Goal: Task Accomplishment & Management: Complete application form

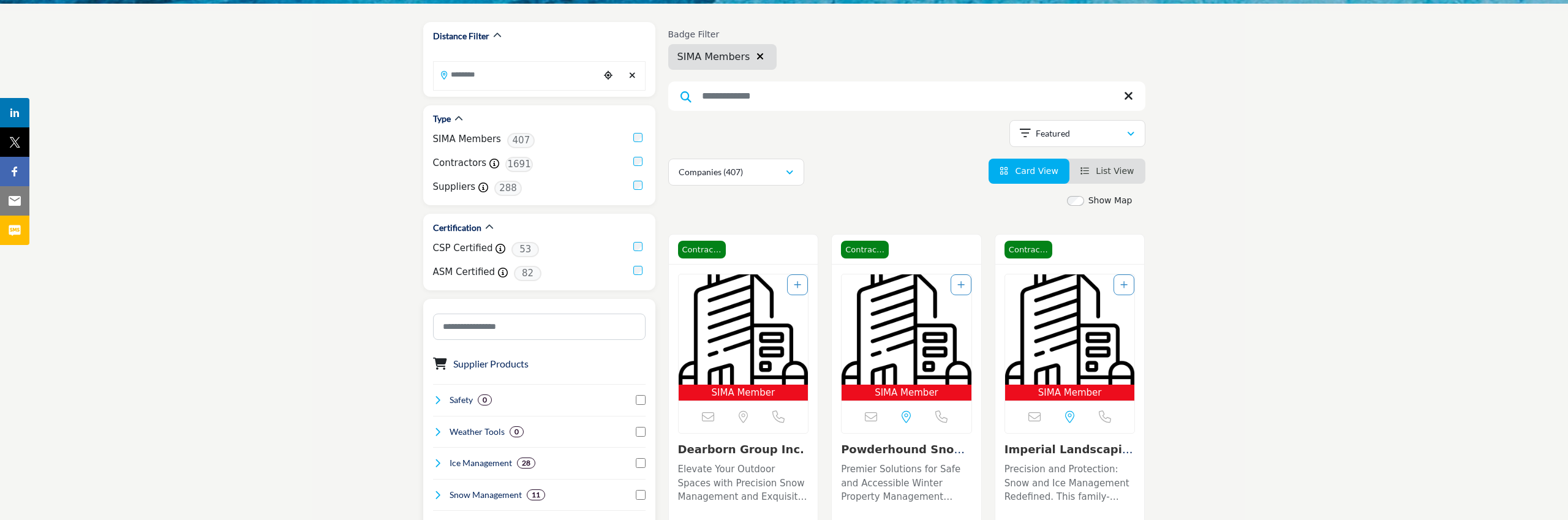
scroll to position [148, 0]
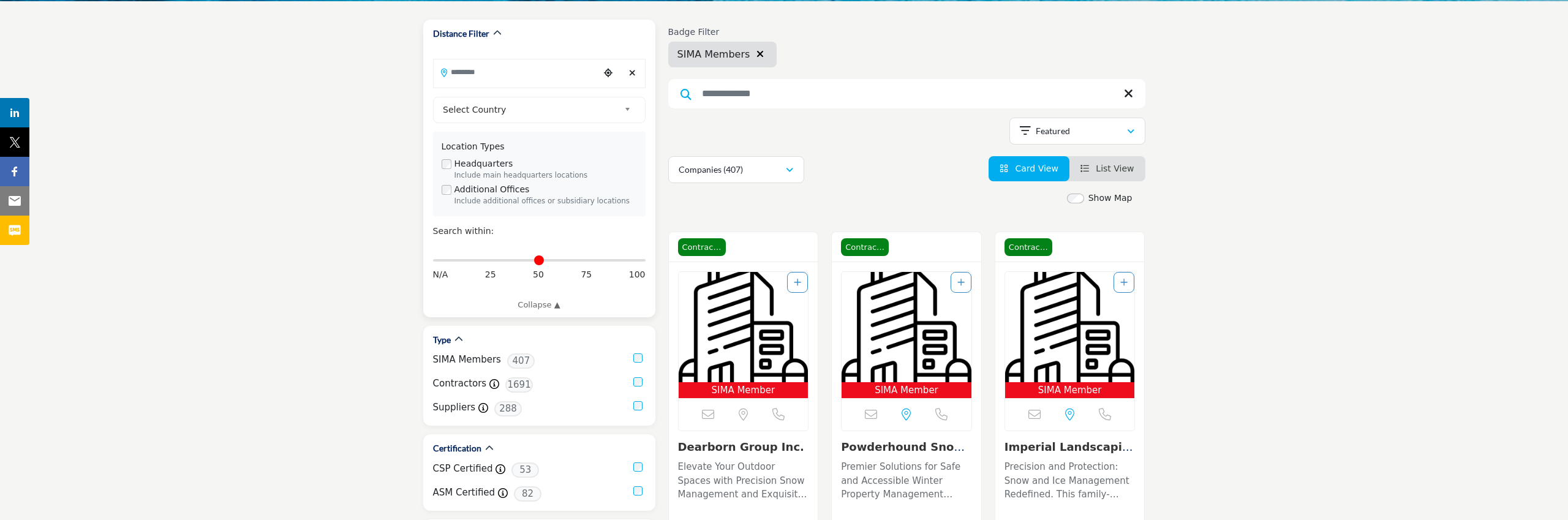
click at [563, 78] on input "Search Location" at bounding box center [516, 71] width 165 height 24
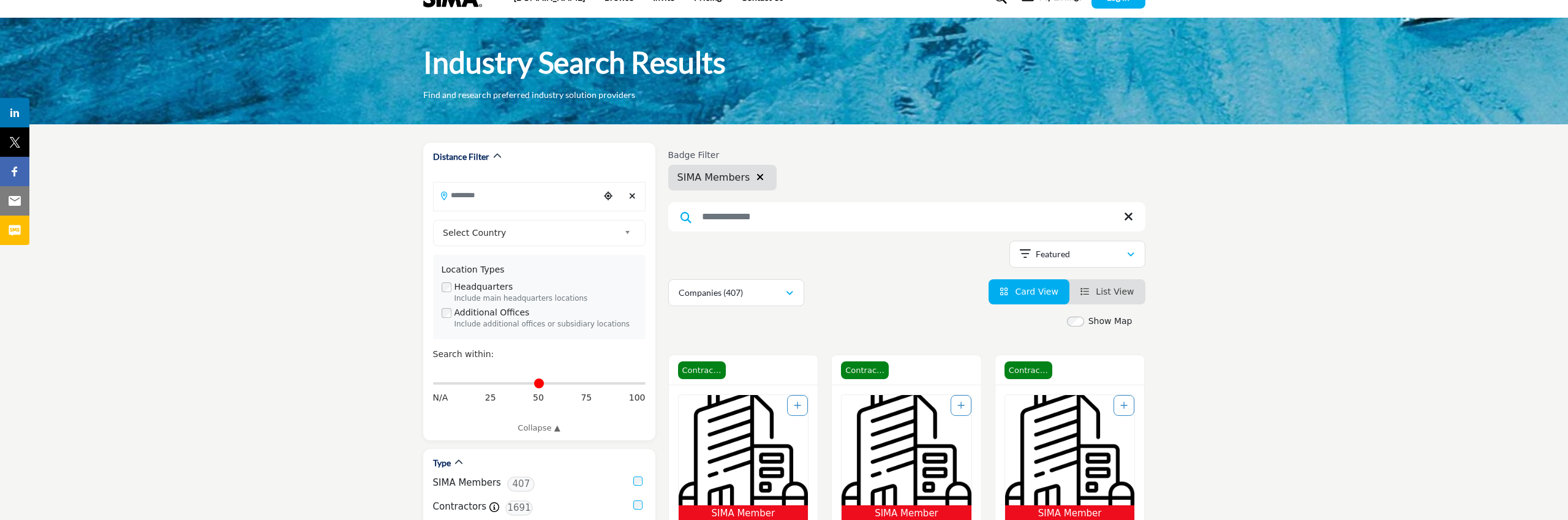
scroll to position [0, 0]
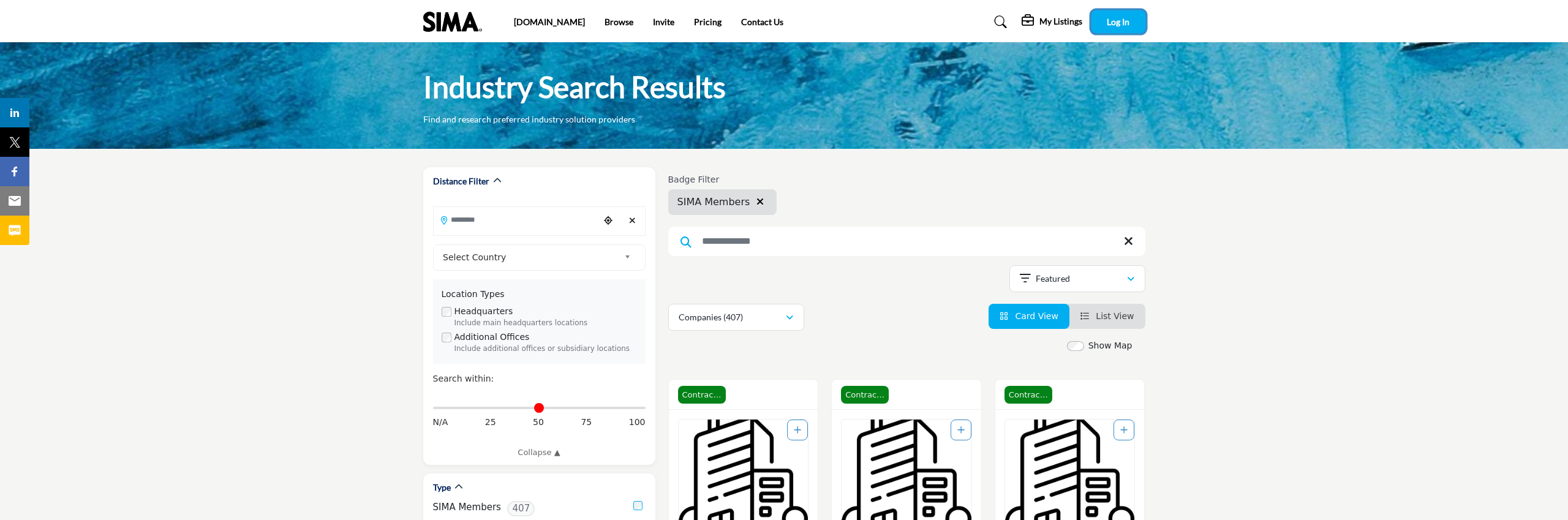
click at [1117, 24] on span "Log In" at bounding box center [1118, 22] width 22 height 11
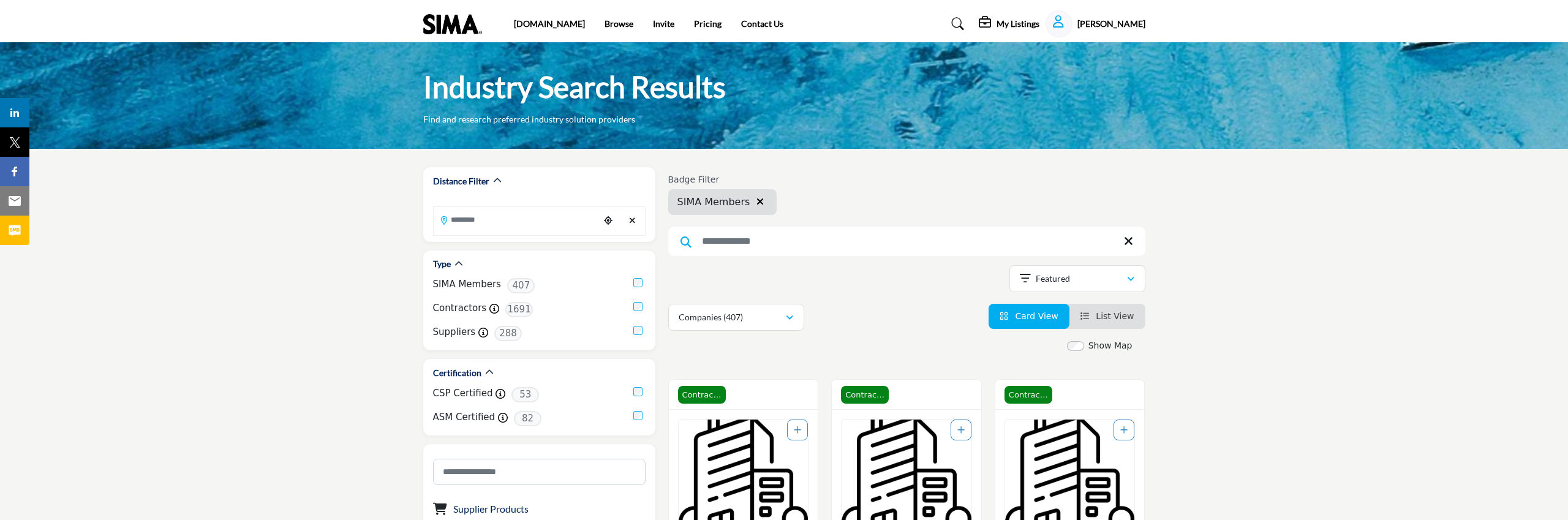
click at [1012, 22] on h5 "My Listings" at bounding box center [1019, 24] width 43 height 11
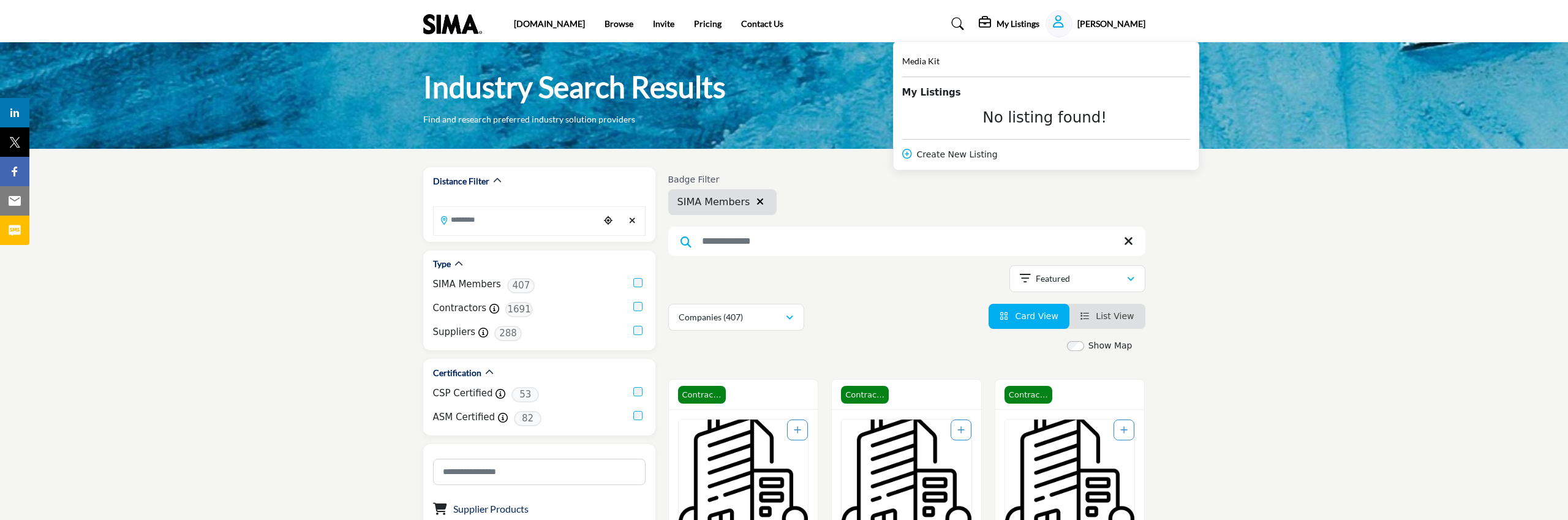
click at [946, 153] on div "Create New Listing" at bounding box center [1046, 154] width 288 height 12
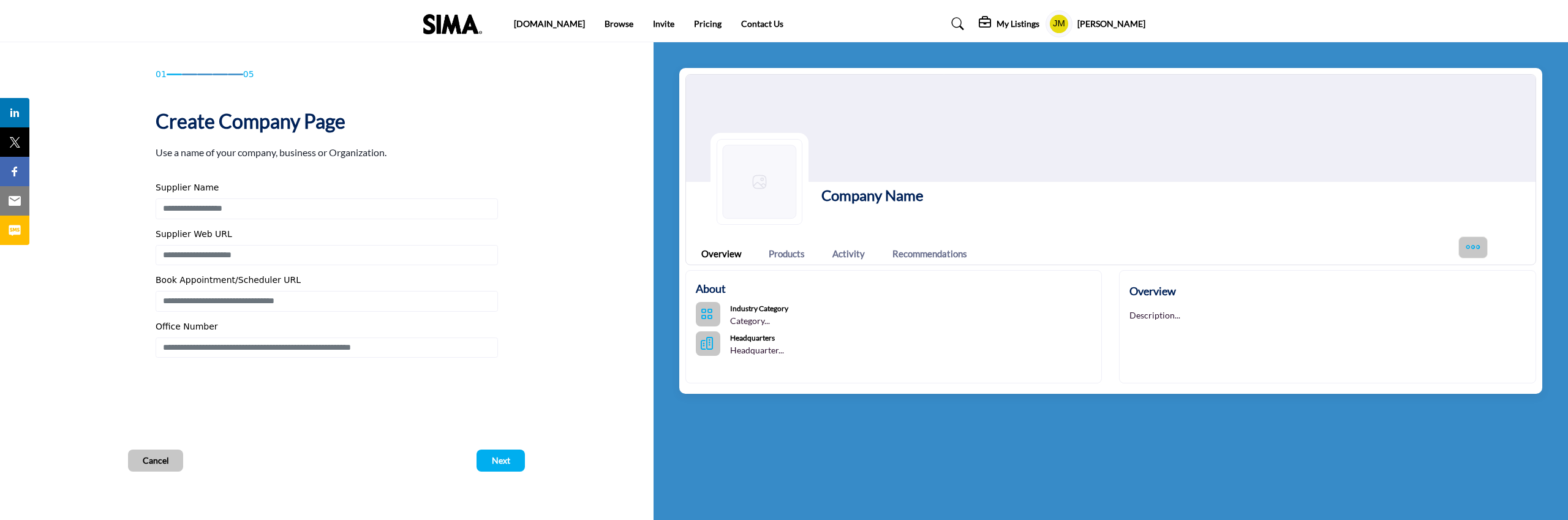
click at [867, 199] on h1 "Company Name" at bounding box center [872, 195] width 103 height 22
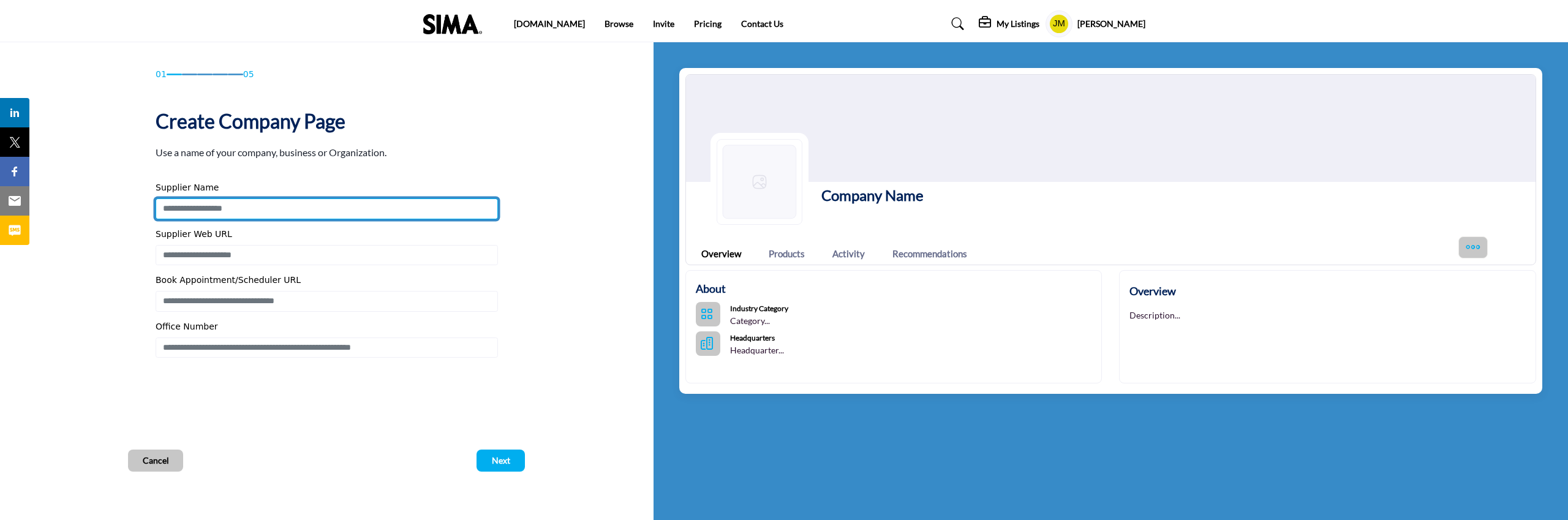
click at [300, 207] on input "Enter Supplier Name" at bounding box center [326, 209] width 342 height 21
type input "**********"
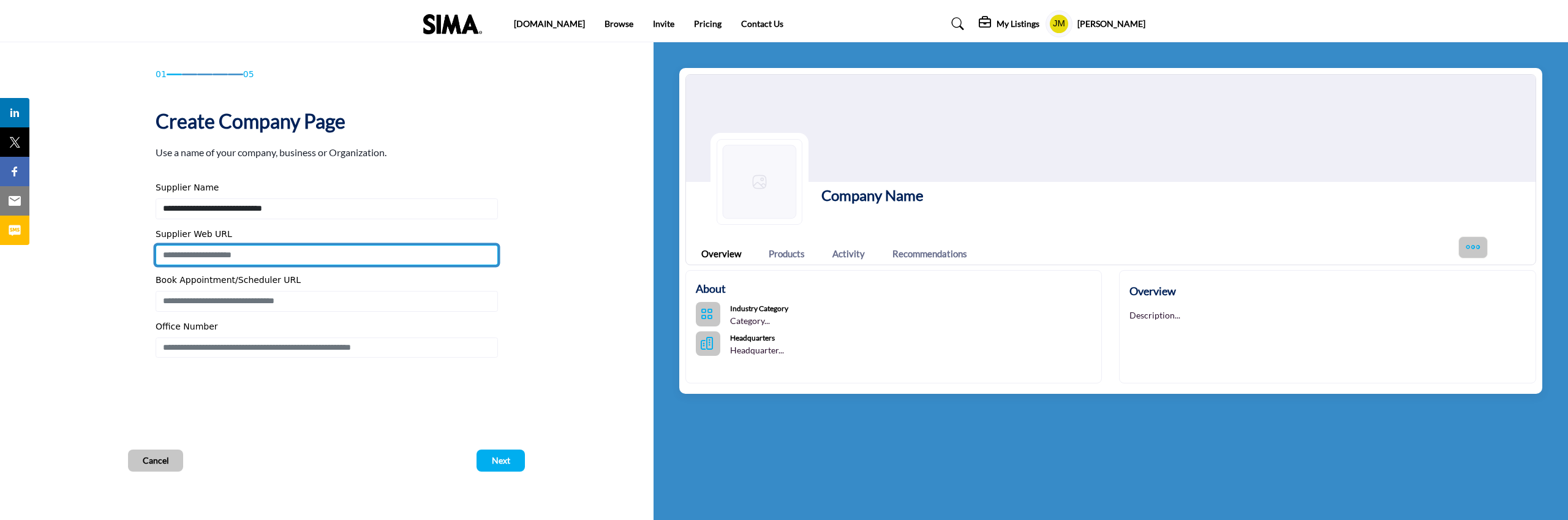
scroll to position [1, 0]
click at [220, 257] on input "Enter Supplier Web URL" at bounding box center [326, 254] width 342 height 21
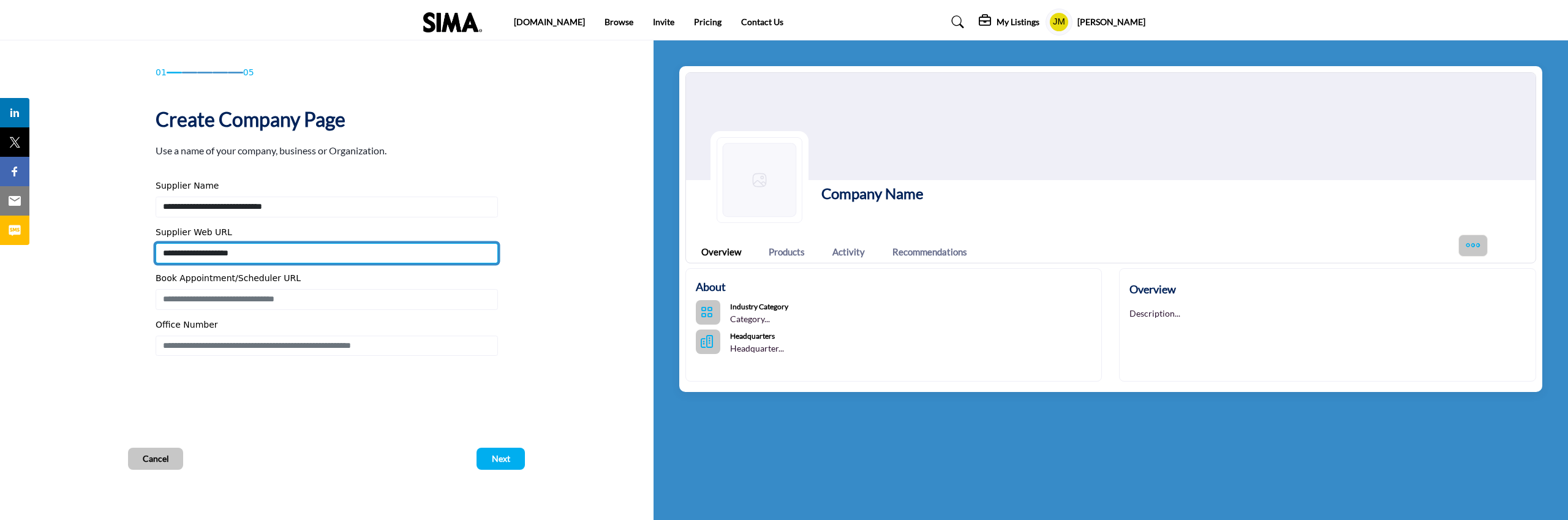
type input "**********"
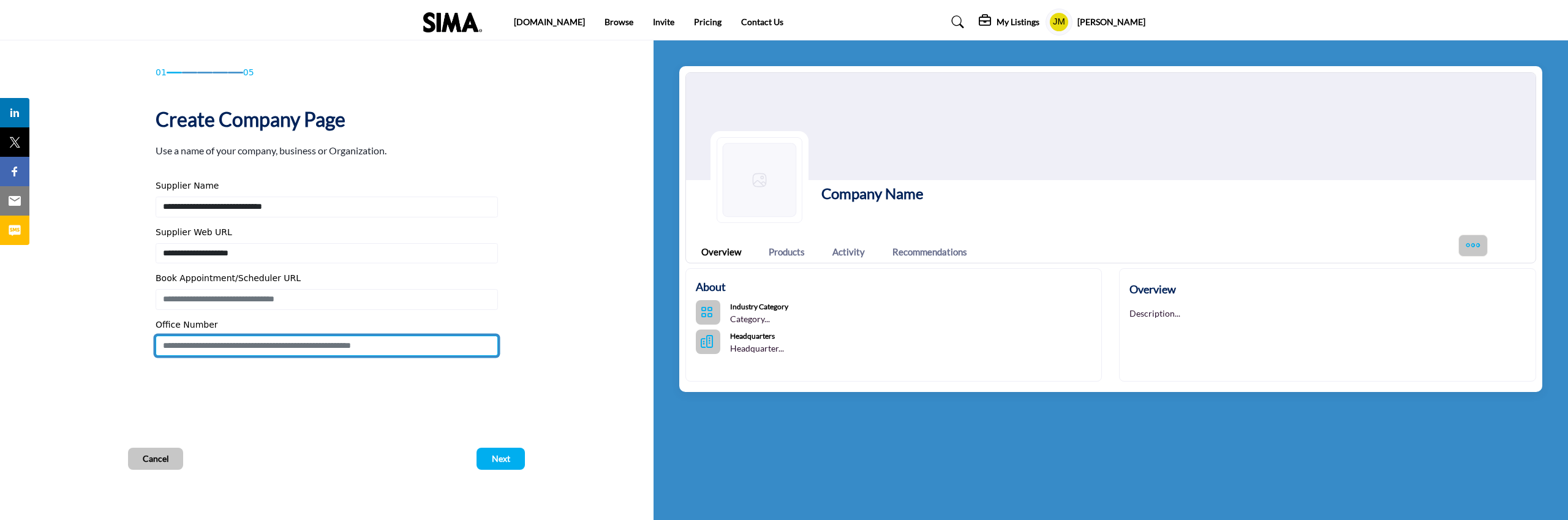
click at [369, 347] on input "Enter Office Number Include country code e.g. +1.987.654.3210" at bounding box center [326, 345] width 342 height 21
type input "**********"
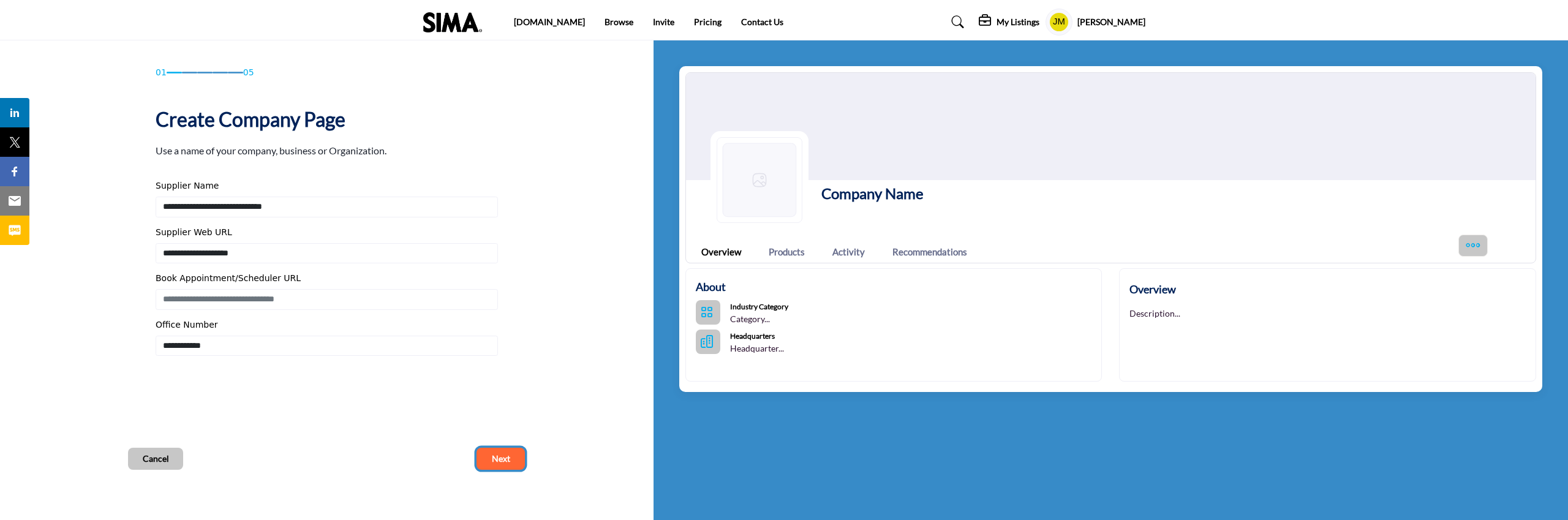
click at [495, 458] on span "Next" at bounding box center [501, 459] width 19 height 12
type input "**********"
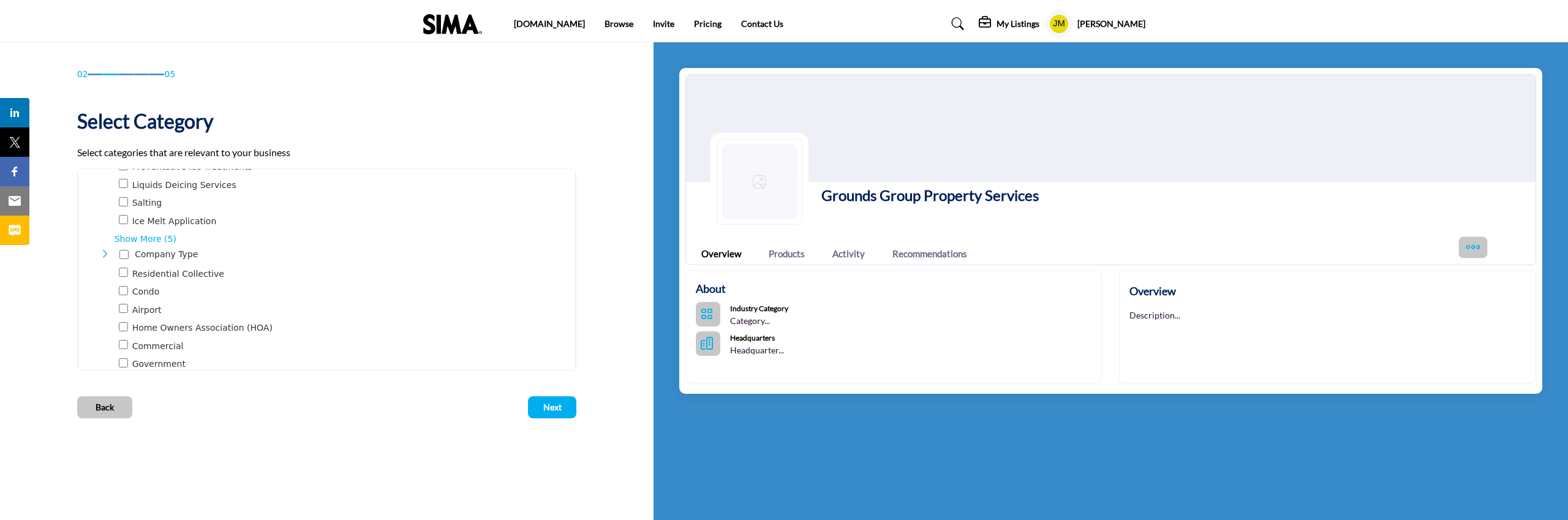
scroll to position [729, 0]
click at [187, 276] on div "Commercial 356" at bounding box center [342, 277] width 446 height 14
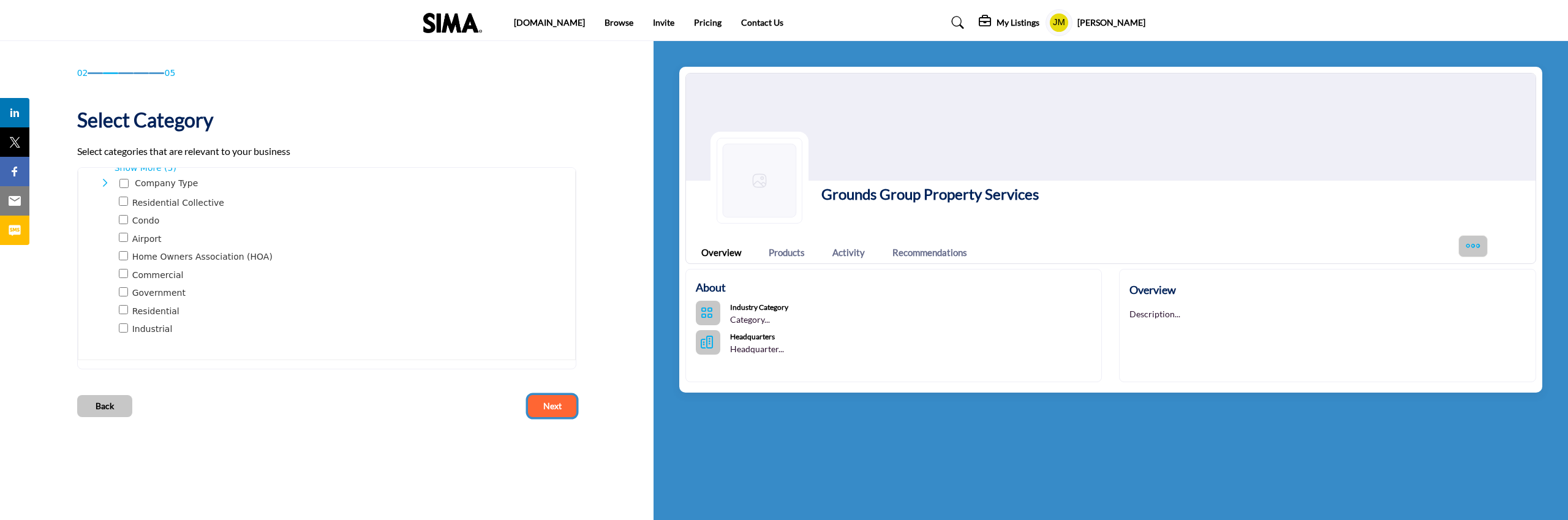
click at [549, 404] on span "Next" at bounding box center [552, 407] width 19 height 12
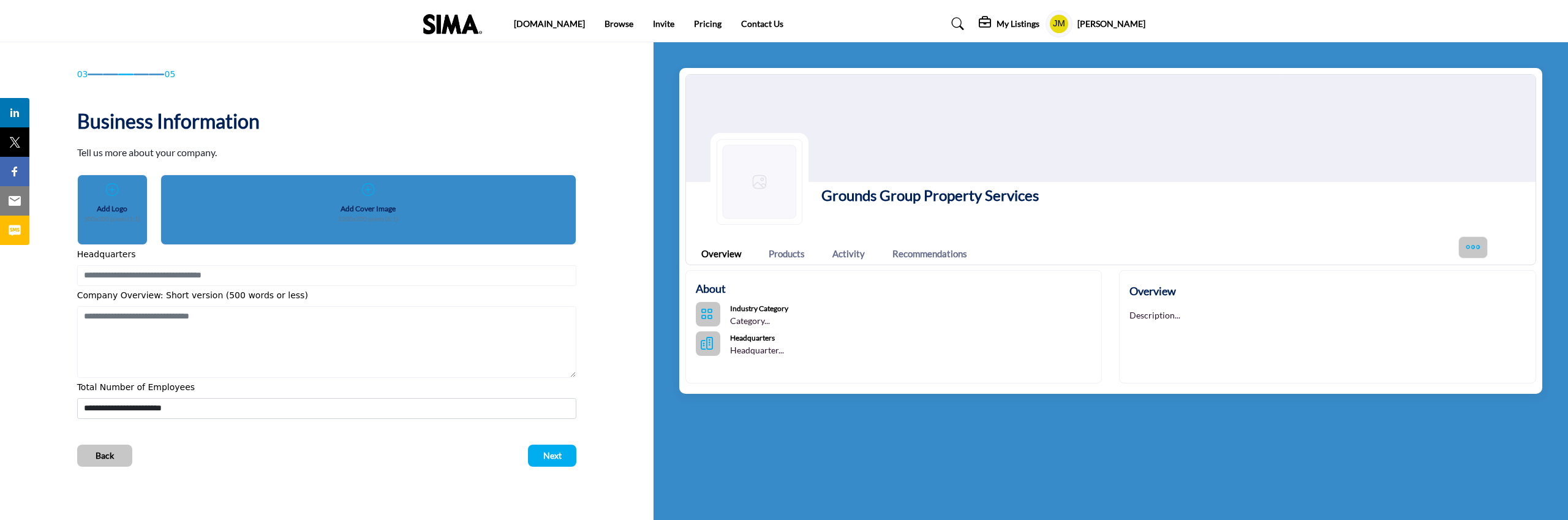
click at [107, 198] on div "Add Logo 300x300 pixels (1:1)" at bounding box center [112, 203] width 47 height 42
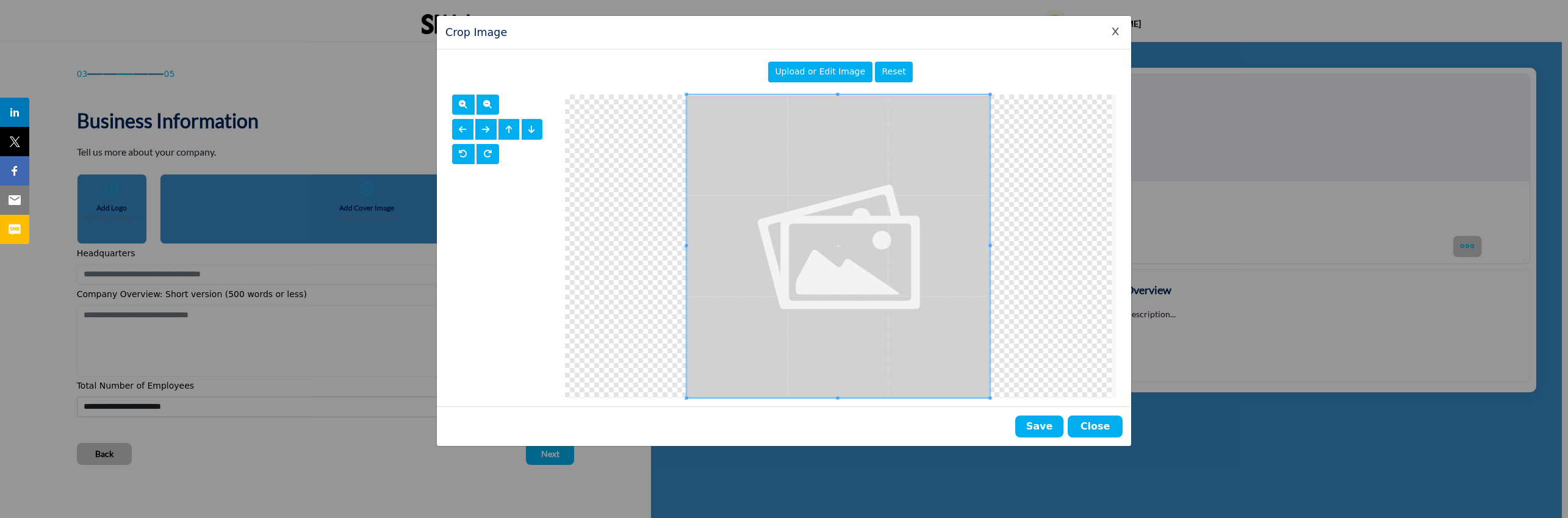
click at [799, 73] on span "Upload or Edit Image" at bounding box center [820, 71] width 91 height 10
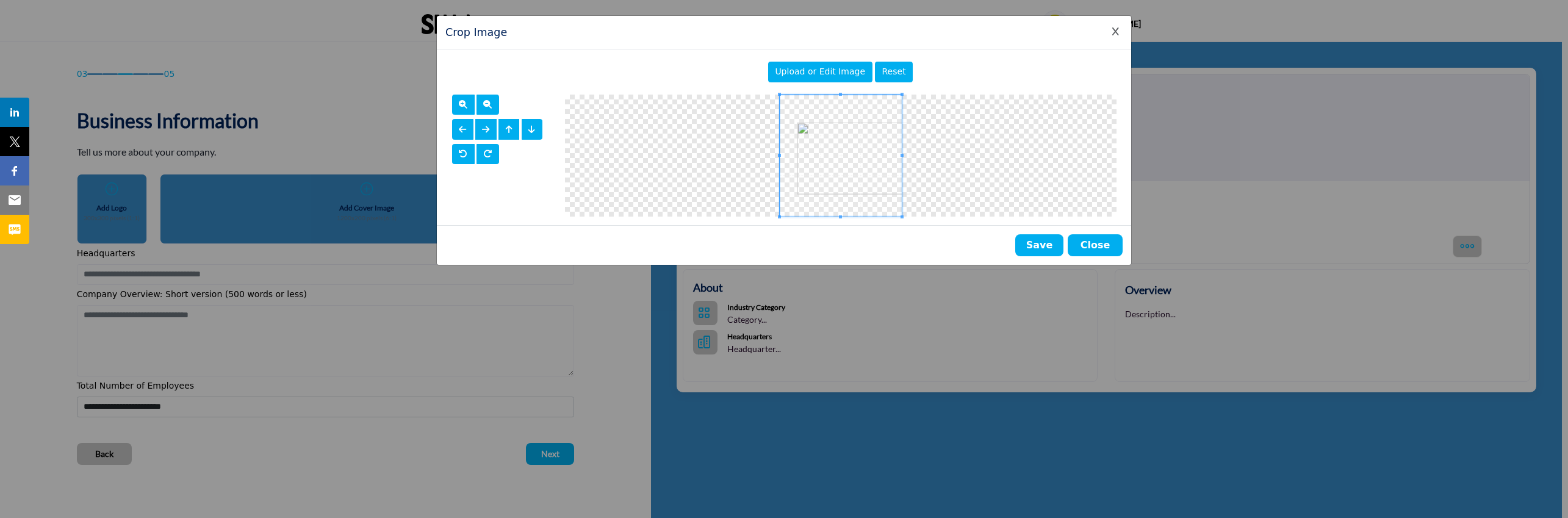
click at [938, 219] on div "Upload or Edit Image Reset" at bounding box center [784, 138] width 695 height 176
click at [923, 155] on div at bounding box center [840, 155] width 552 height 122
click at [871, 156] on span at bounding box center [855, 155] width 122 height 122
click at [914, 113] on div at bounding box center [840, 155] width 552 height 122
click at [934, 167] on div at bounding box center [840, 155] width 552 height 122
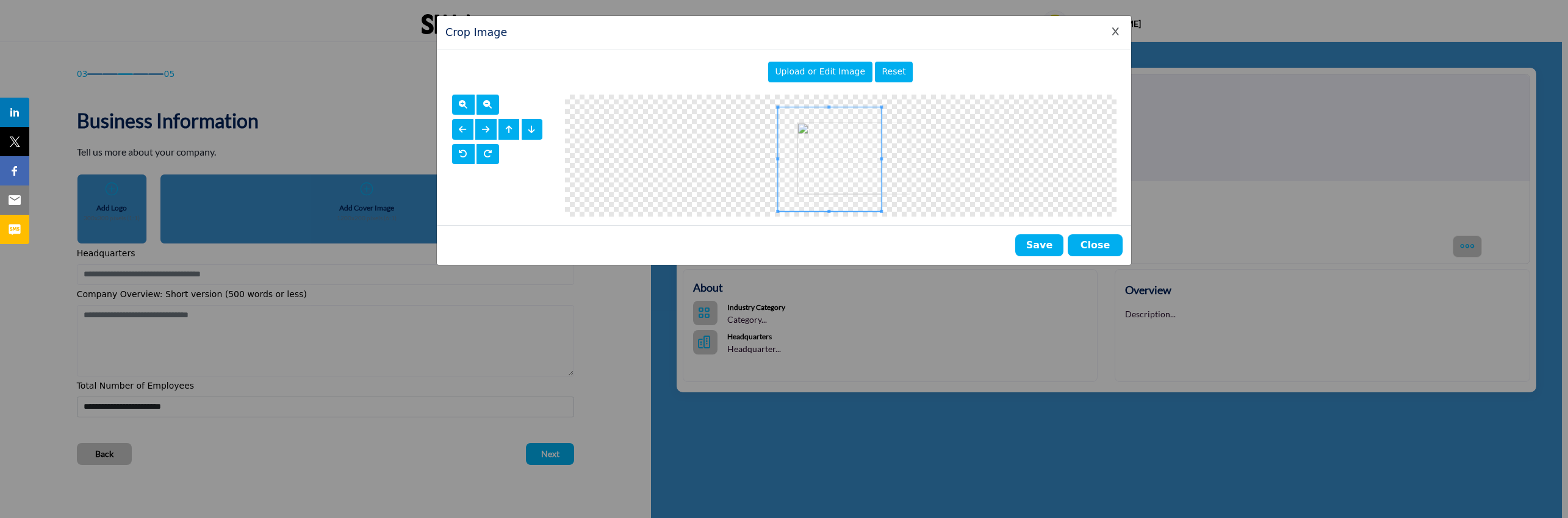
click at [879, 159] on span at bounding box center [830, 159] width 104 height 104
click at [936, 227] on div "Crop Image Upload or Edit Image Reset" at bounding box center [784, 140] width 696 height 251
click at [867, 181] on span at bounding box center [853, 157] width 110 height 110
click at [925, 157] on div at bounding box center [840, 155] width 552 height 122
click at [841, 163] on span at bounding box center [854, 156] width 118 height 118
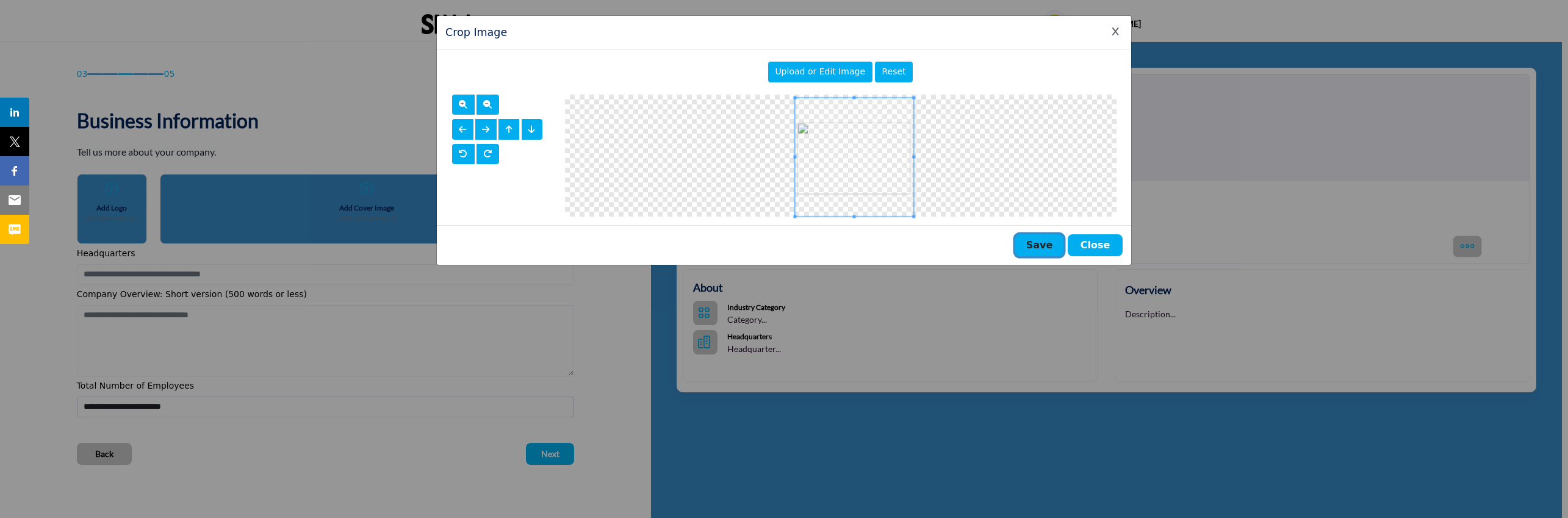
click at [1041, 247] on button "Save" at bounding box center [1039, 245] width 48 height 22
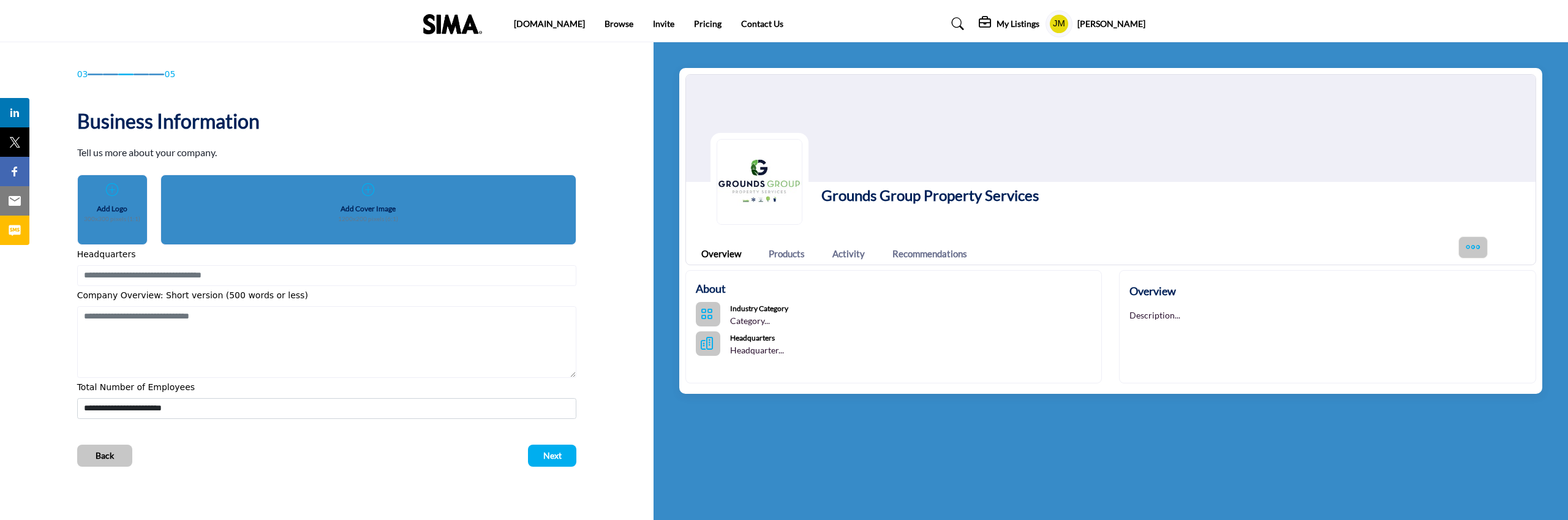
click at [710, 314] on icon "Categories List" at bounding box center [707, 315] width 12 height 12
click at [774, 314] on div "Industry Category Category..." at bounding box center [759, 315] width 58 height 25
click at [756, 318] on p "Category..." at bounding box center [759, 321] width 58 height 12
click at [730, 342] on b "Headquarters" at bounding box center [753, 338] width 45 height 9
drag, startPoint x: 712, startPoint y: 341, endPoint x: 743, endPoint y: 346, distance: 31.4
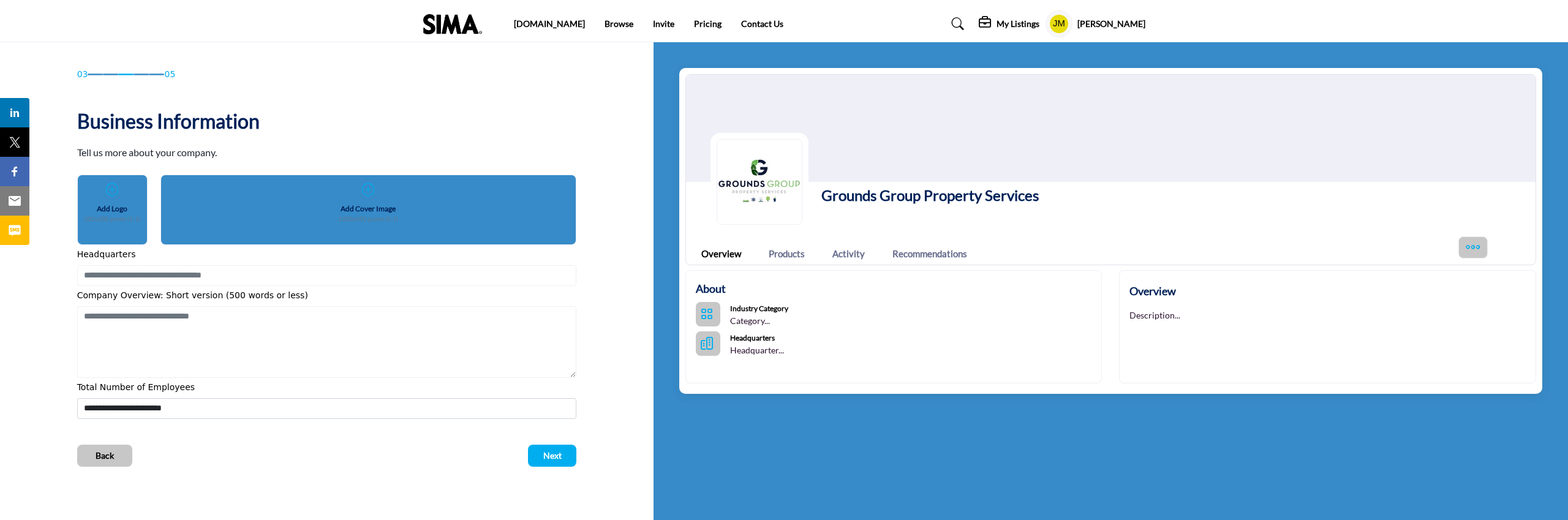
click at [712, 341] on icon "HeadQuarters" at bounding box center [707, 343] width 12 height 12
click at [767, 349] on p "Headquarter..." at bounding box center [757, 351] width 54 height 12
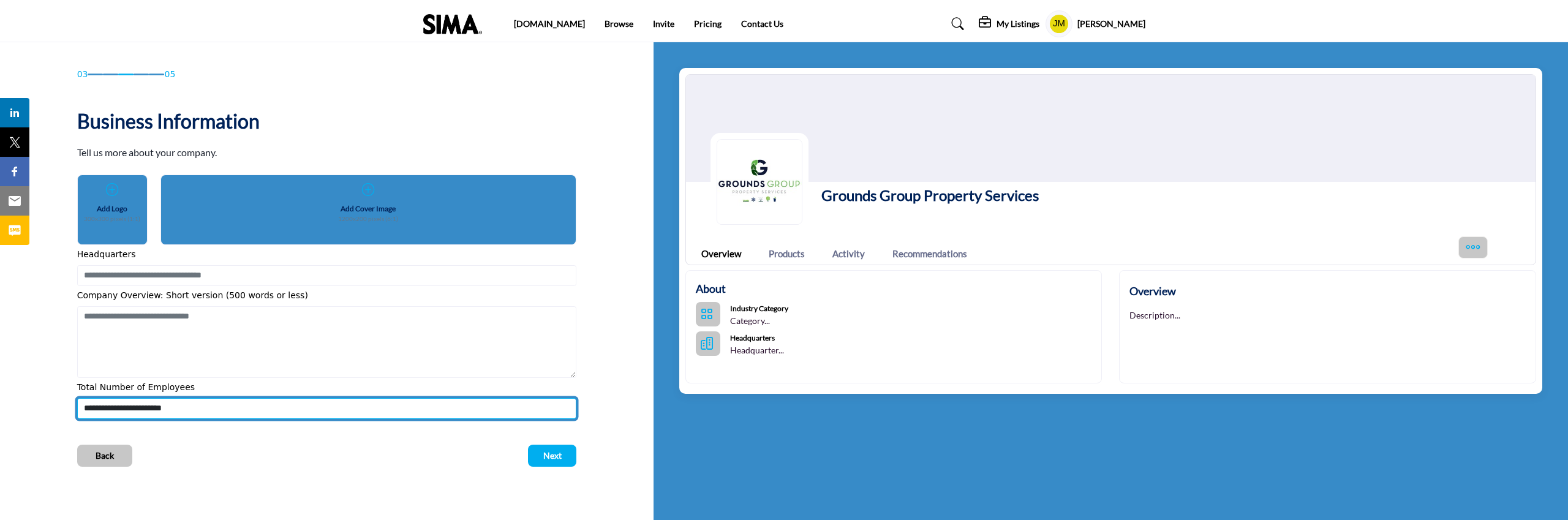
click at [228, 414] on select "**********" at bounding box center [327, 408] width 499 height 21
select select "******"
click at [78, 398] on select "**********" at bounding box center [327, 408] width 499 height 21
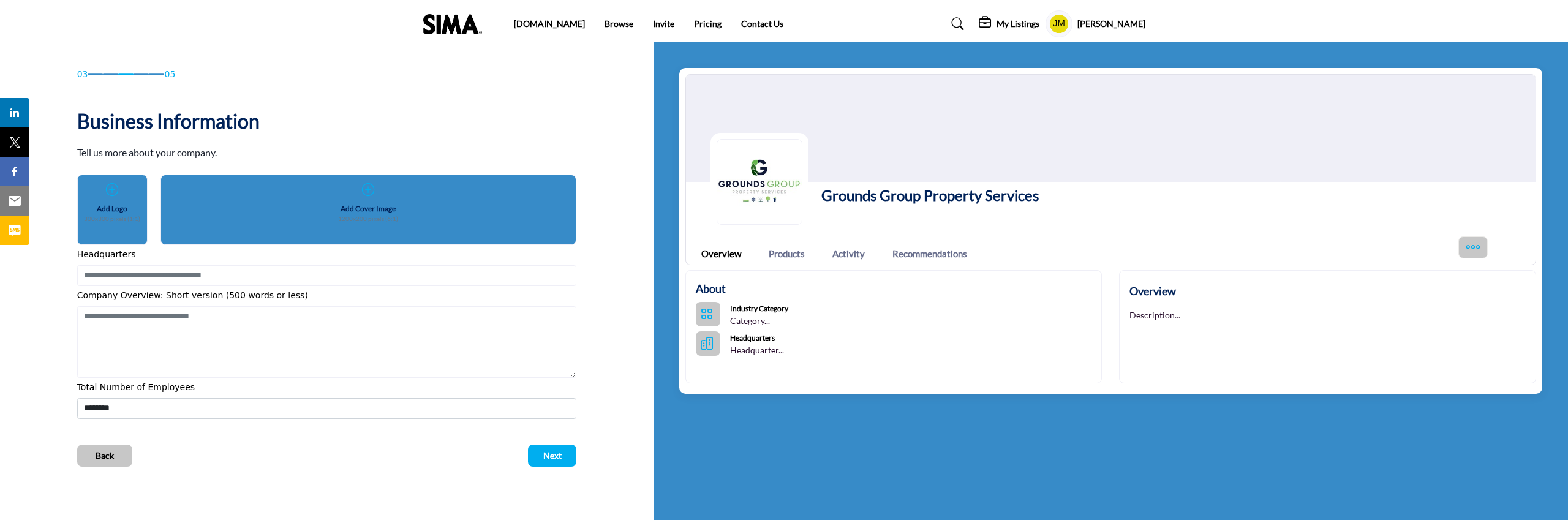
click at [367, 191] on icon at bounding box center [368, 190] width 12 height 12
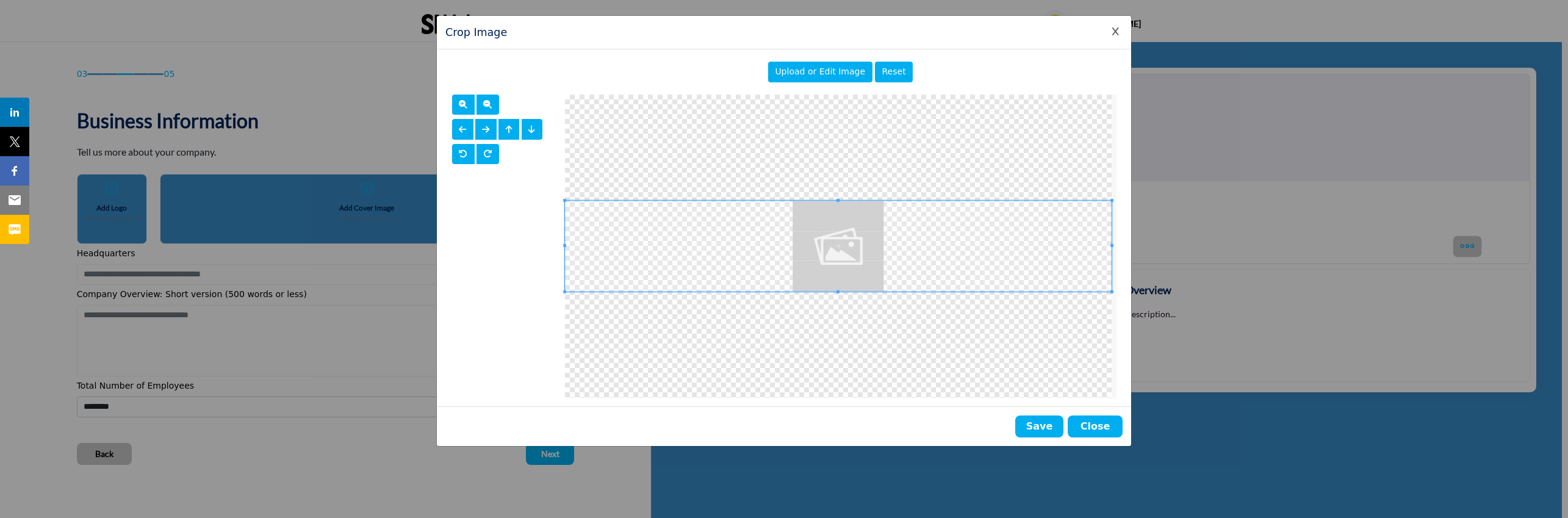
click at [829, 75] on span "Upload or Edit Image" at bounding box center [820, 71] width 91 height 10
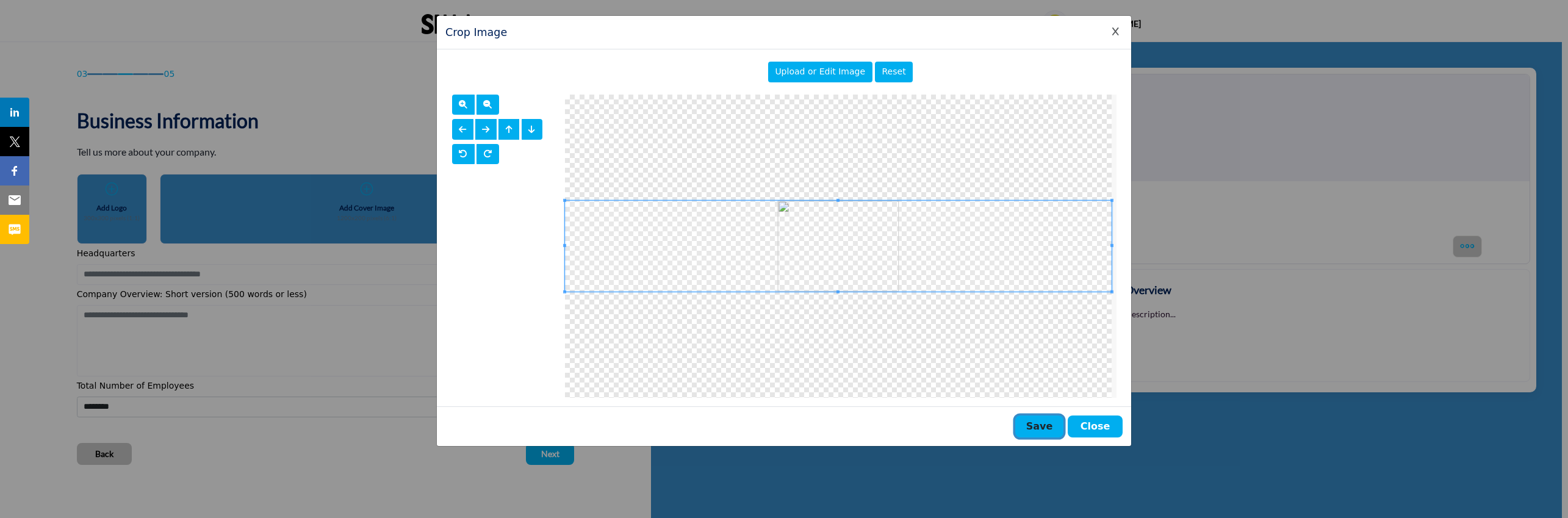
click at [1044, 425] on button "Save" at bounding box center [1039, 426] width 48 height 22
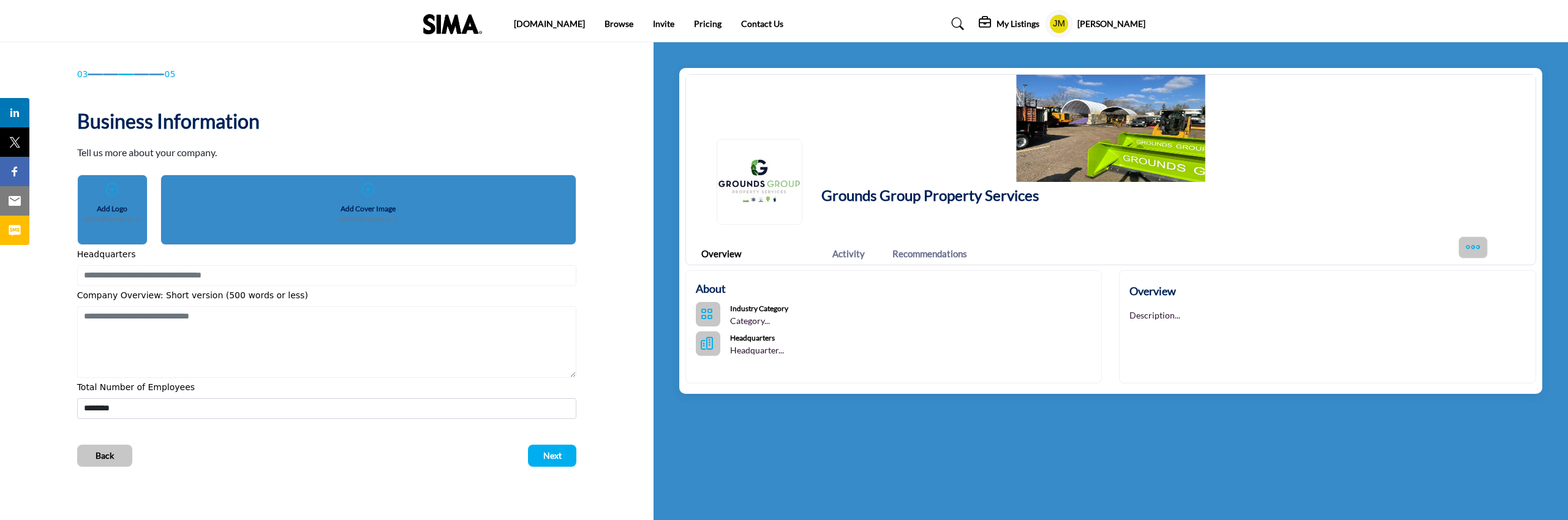
click at [788, 252] on link "Products" at bounding box center [787, 254] width 37 height 14
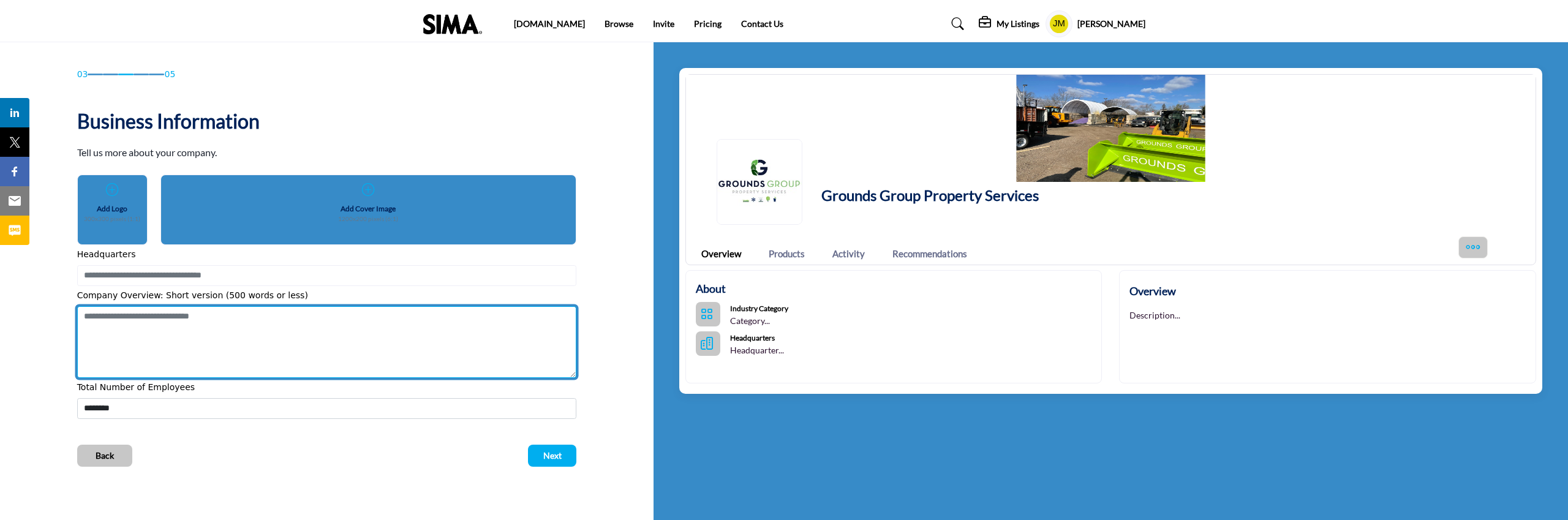
click at [265, 325] on textarea "Shortoverview" at bounding box center [327, 342] width 499 height 72
paste textarea "**********"
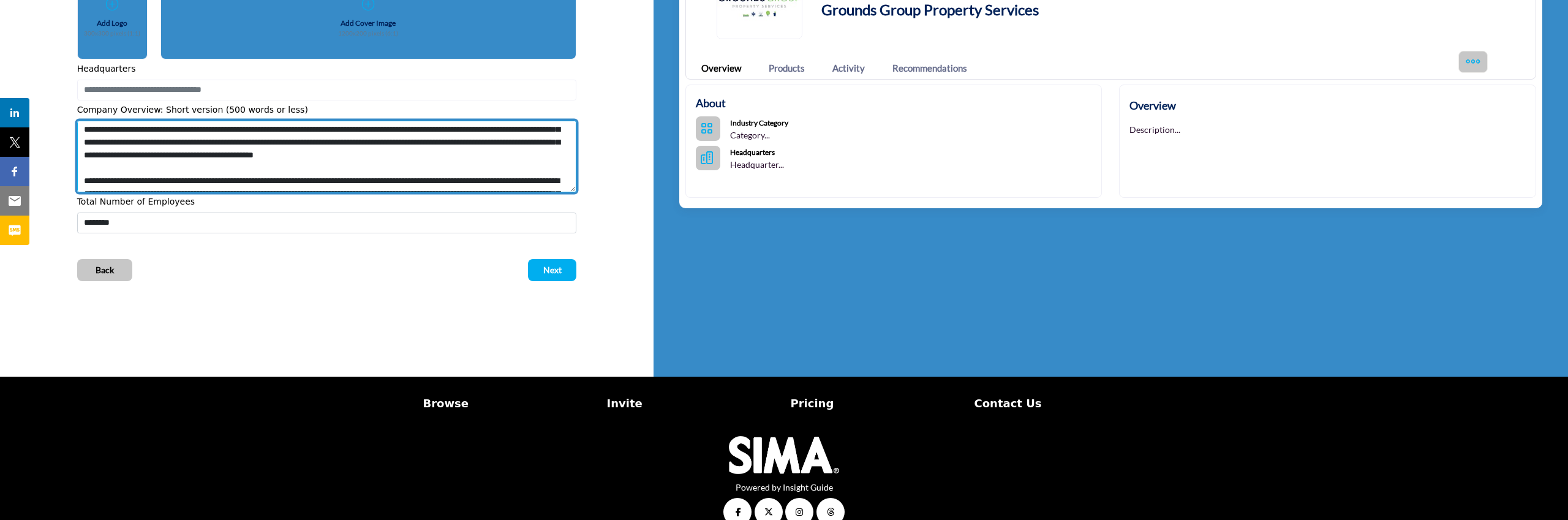
scroll to position [187, 0]
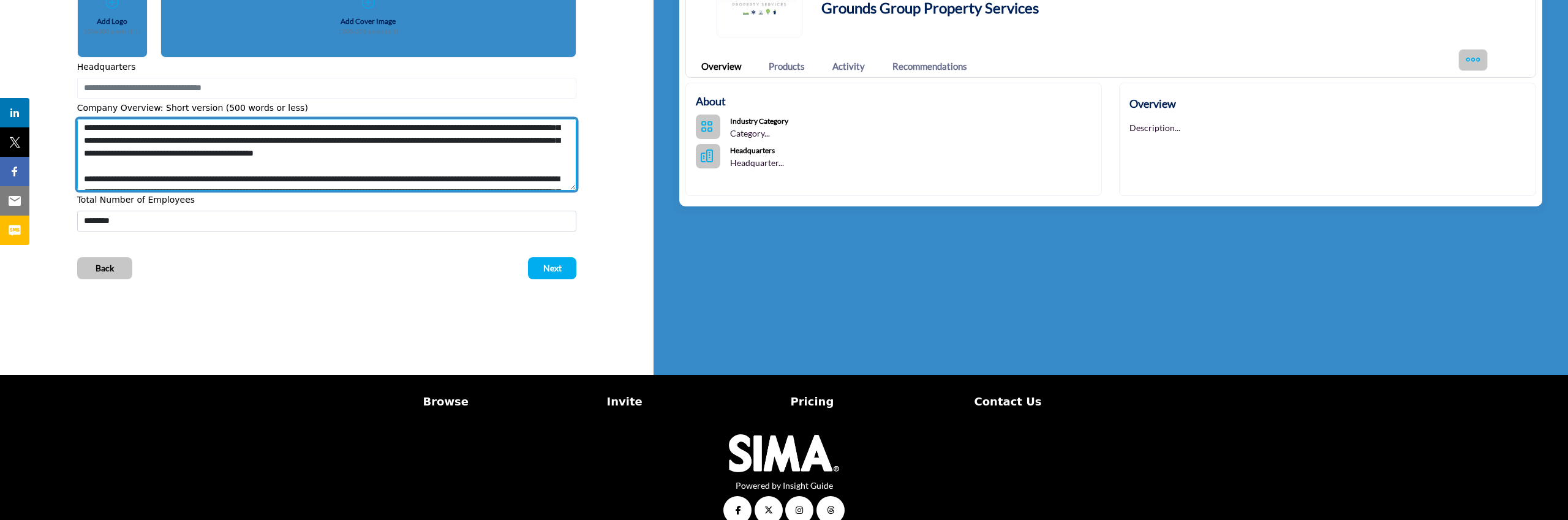
drag, startPoint x: 153, startPoint y: 172, endPoint x: 218, endPoint y: 171, distance: 65.0
click at [218, 171] on textarea "Shortoverview" at bounding box center [327, 154] width 499 height 72
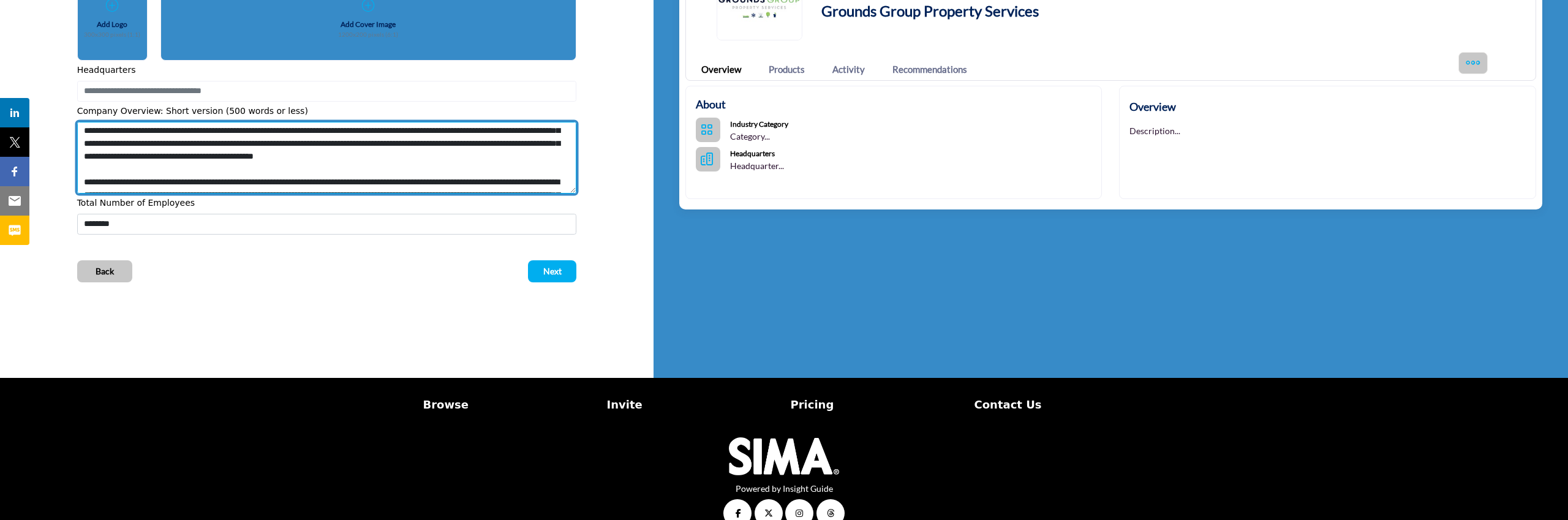
scroll to position [181, 0]
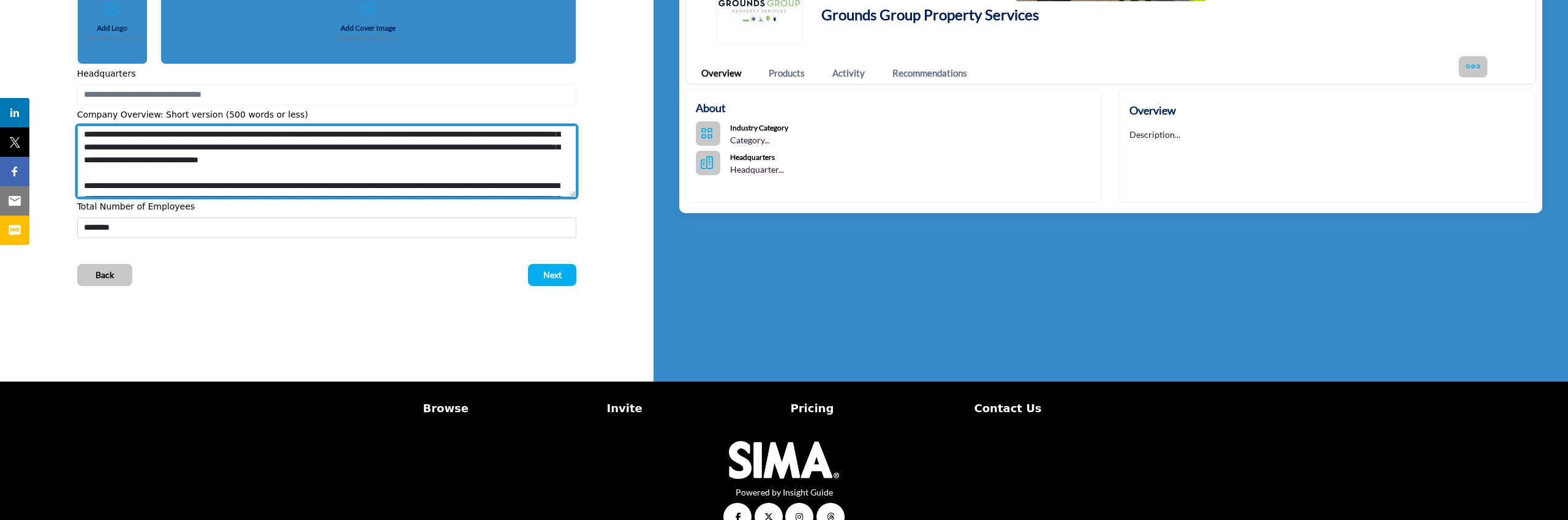
click at [518, 163] on textarea "Shortoverview" at bounding box center [327, 161] width 499 height 72
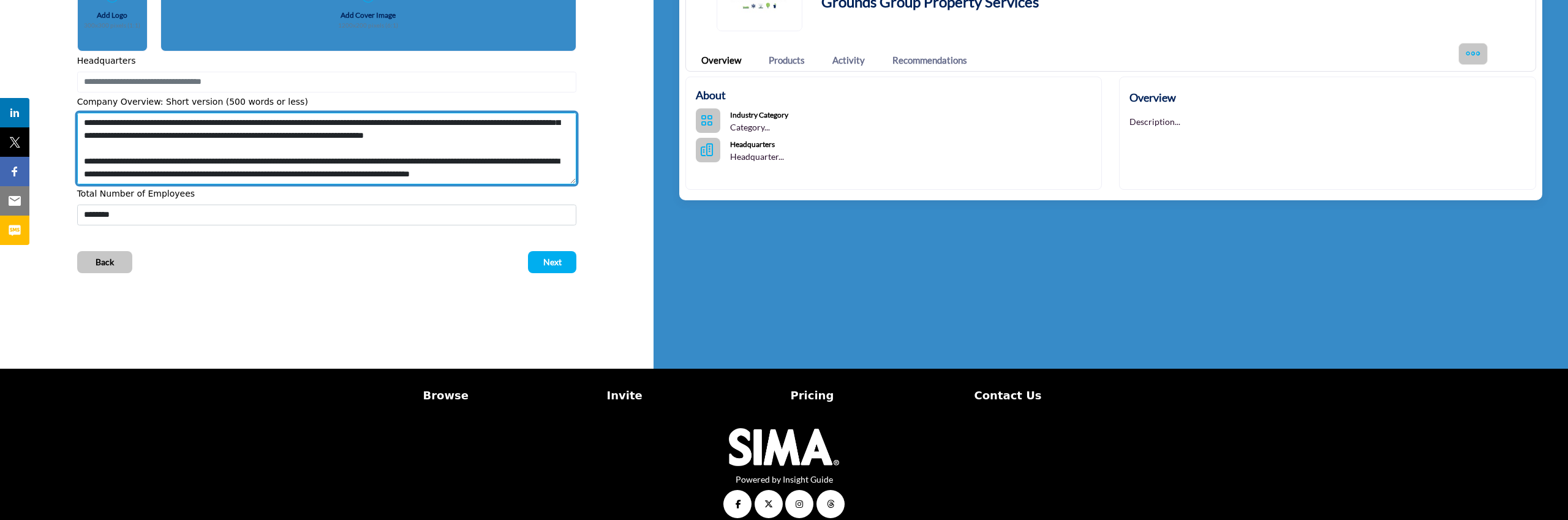
scroll to position [209, 0]
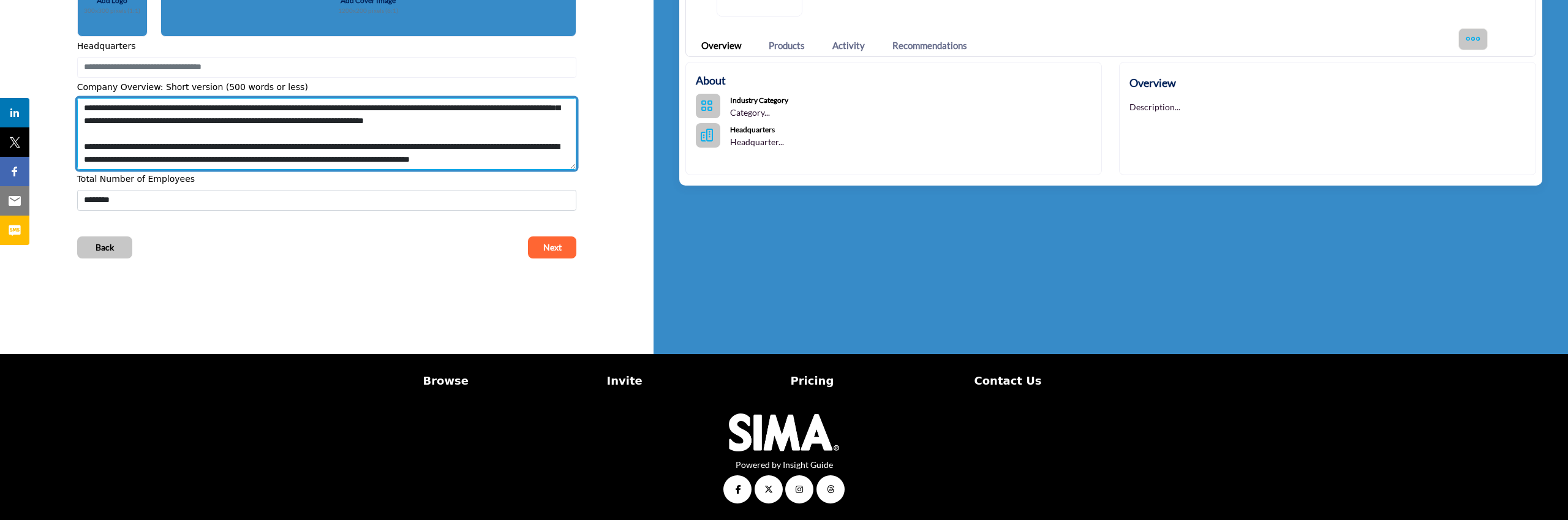
type textarea "**********"
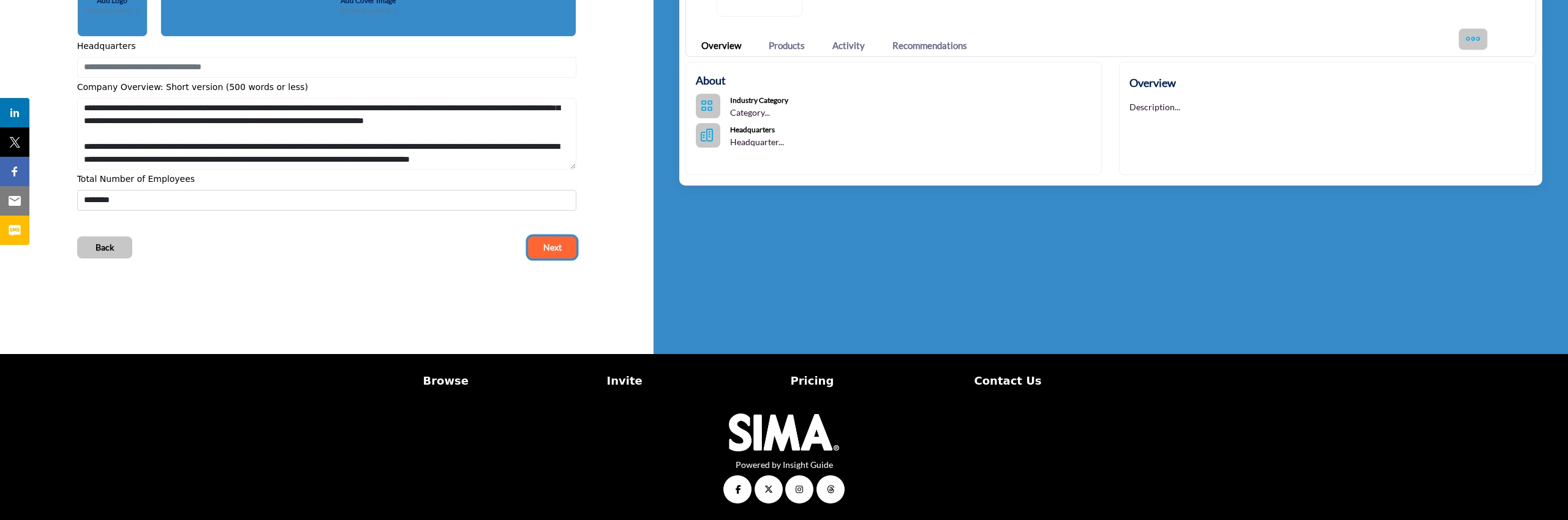
click at [549, 246] on span "Next" at bounding box center [552, 248] width 19 height 12
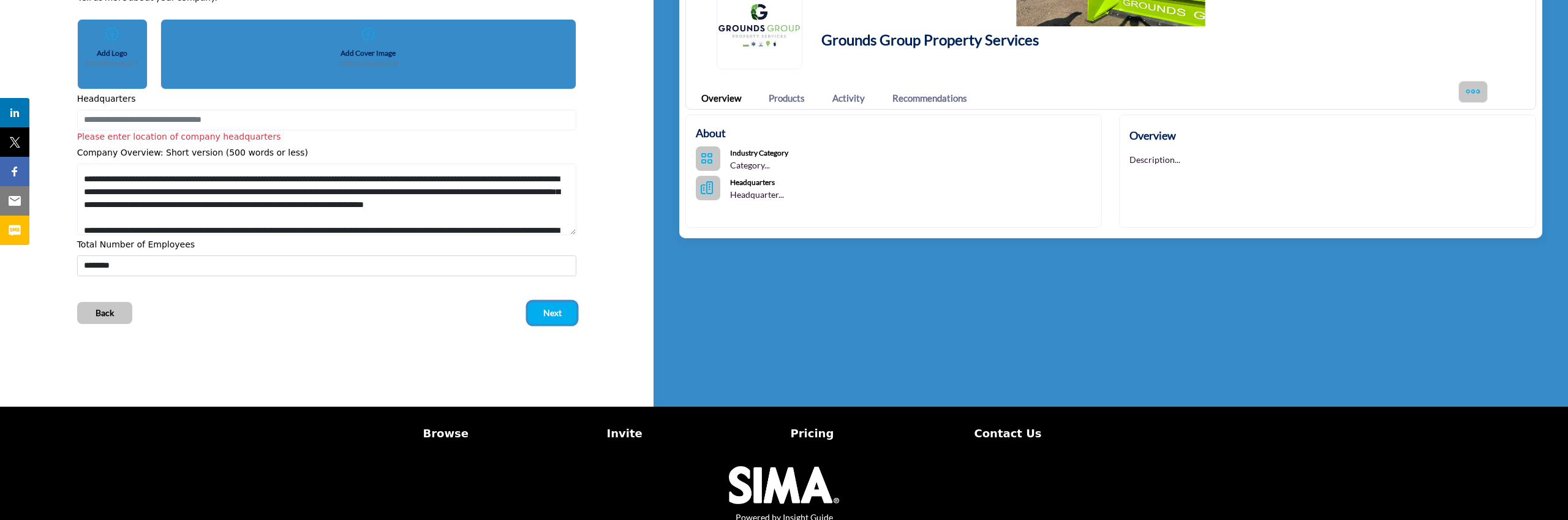
scroll to position [58, 0]
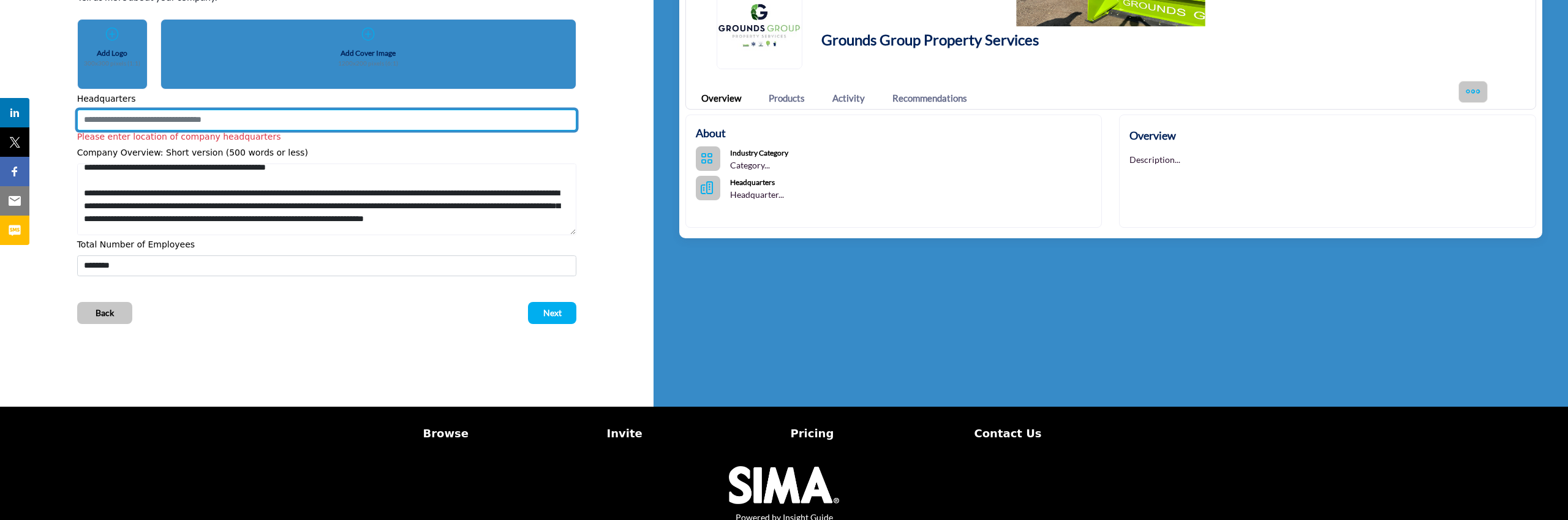
click at [238, 127] on input at bounding box center [327, 120] width 499 height 21
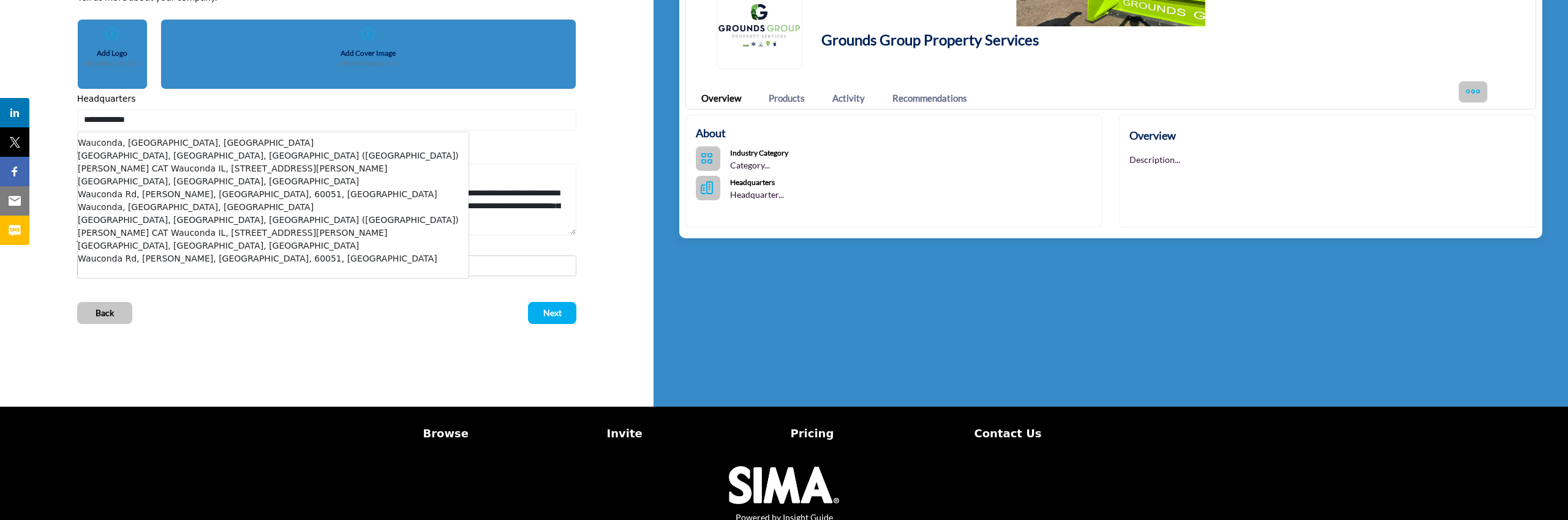
click at [212, 152] on li "Wauconda, IL, USA (Lake County)" at bounding box center [273, 156] width 391 height 12
type input "**********"
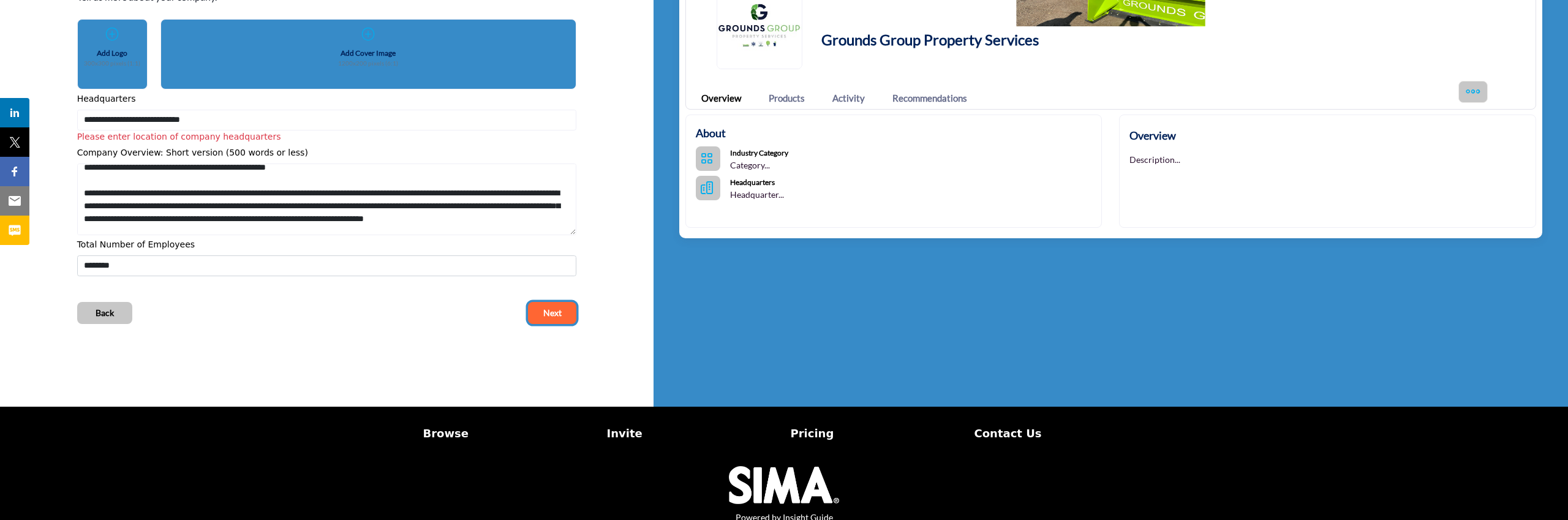
click at [541, 316] on button "Next" at bounding box center [552, 313] width 48 height 22
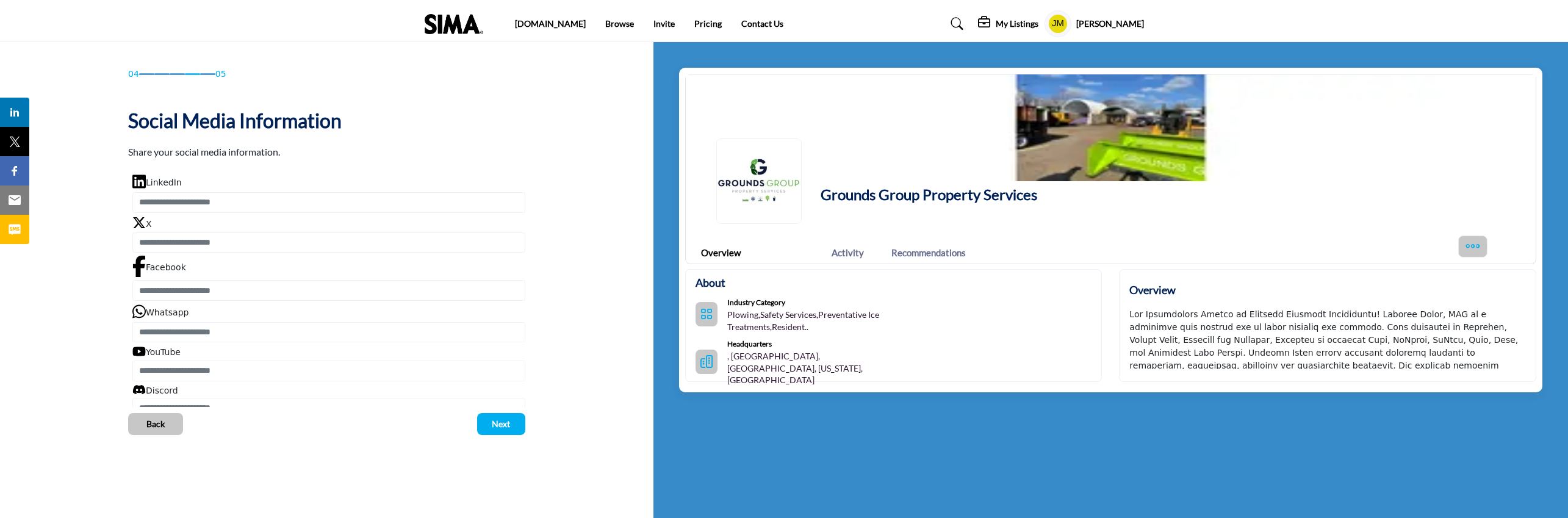
click at [791, 254] on link "Products" at bounding box center [786, 253] width 36 height 14
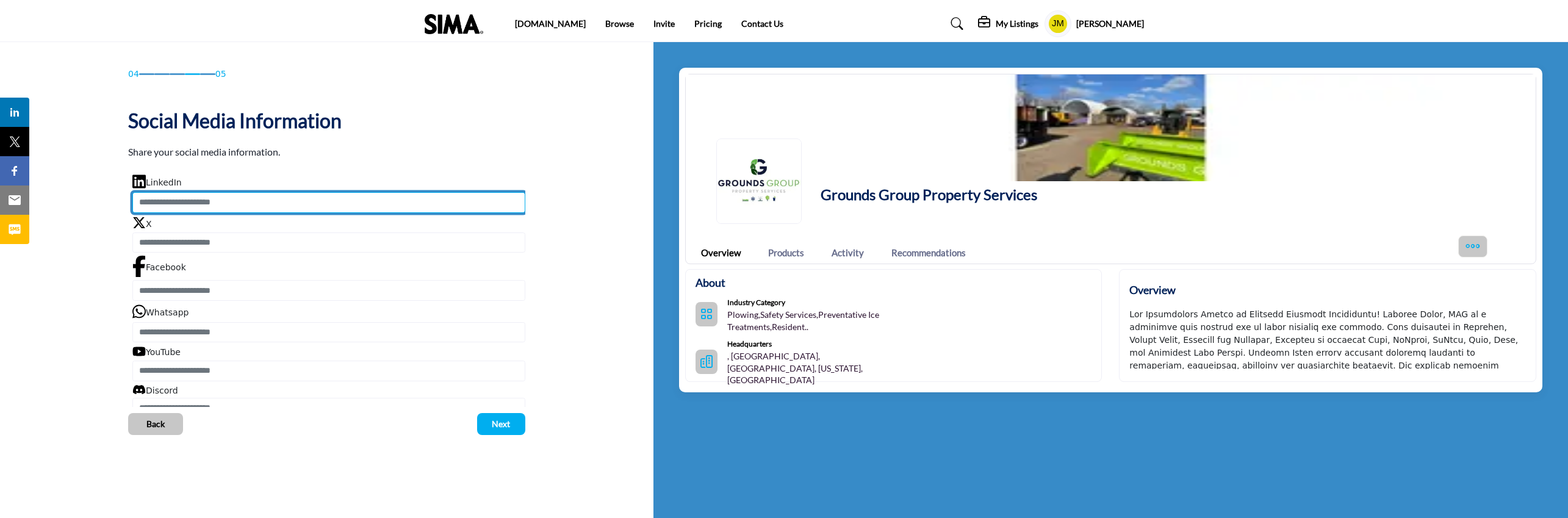
click at [184, 204] on input "Enter LinkedIn" at bounding box center [329, 202] width 393 height 20
paste input "**********"
type input "**********"
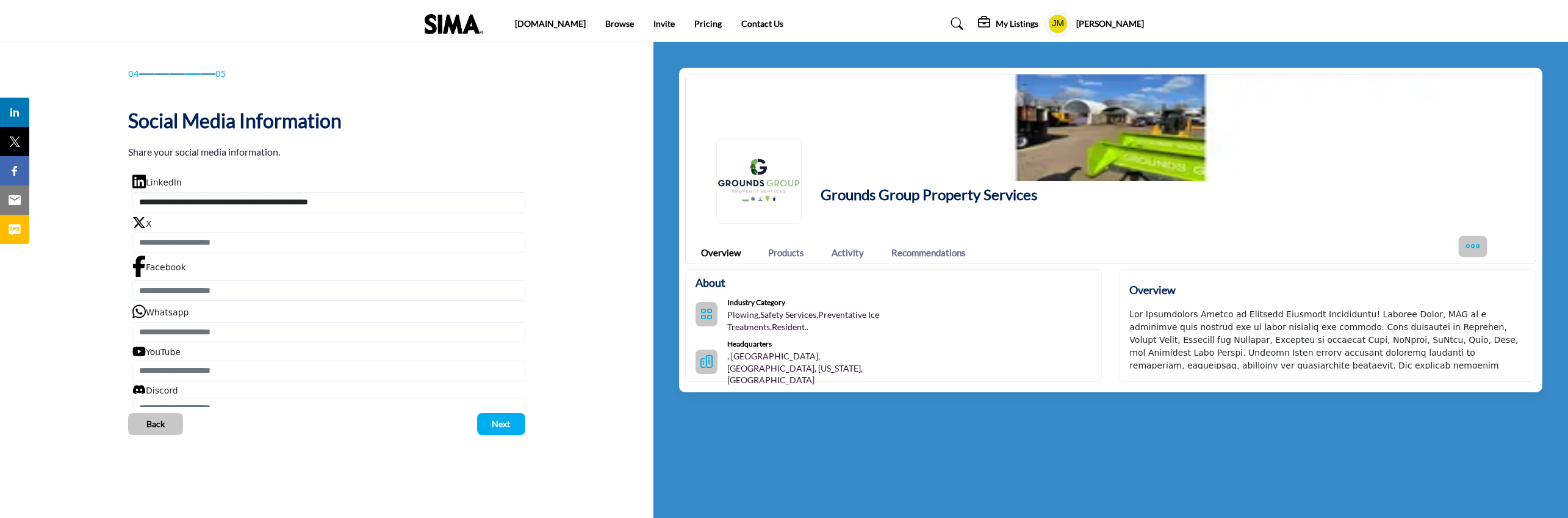
drag, startPoint x: 194, startPoint y: 264, endPoint x: 189, endPoint y: 270, distance: 7.8
click at [194, 264] on div "Facebook" at bounding box center [329, 278] width 393 height 45
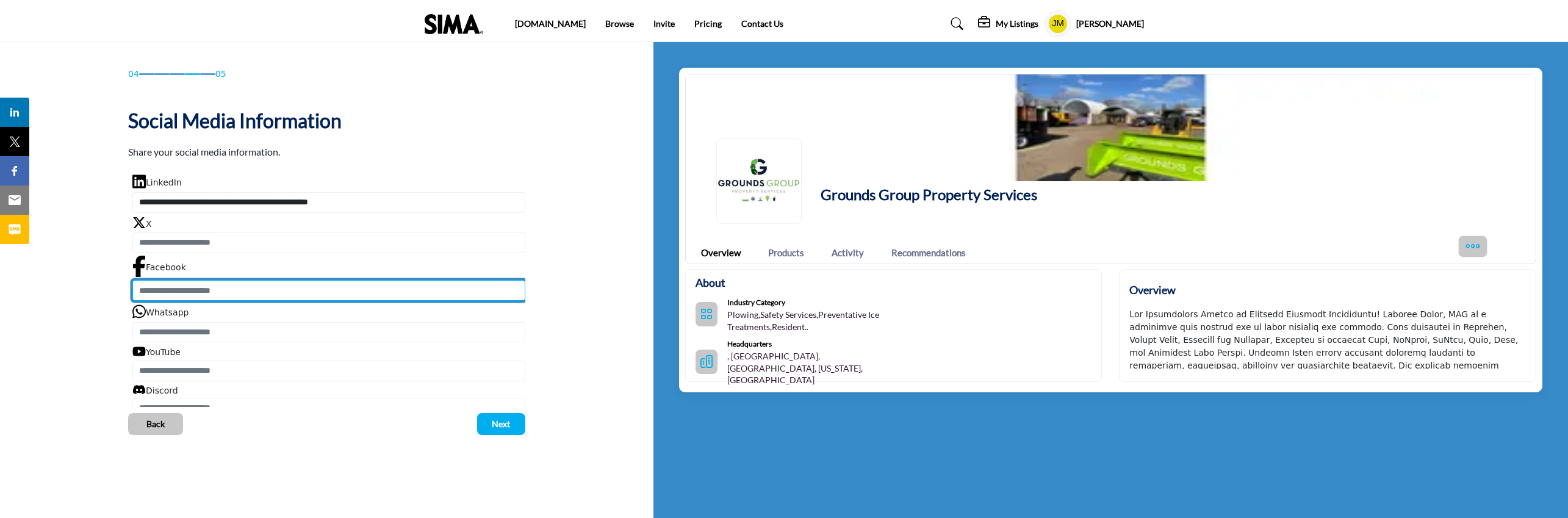
click at [192, 291] on input "Enter Facebook" at bounding box center [329, 290] width 393 height 20
paste input "**********"
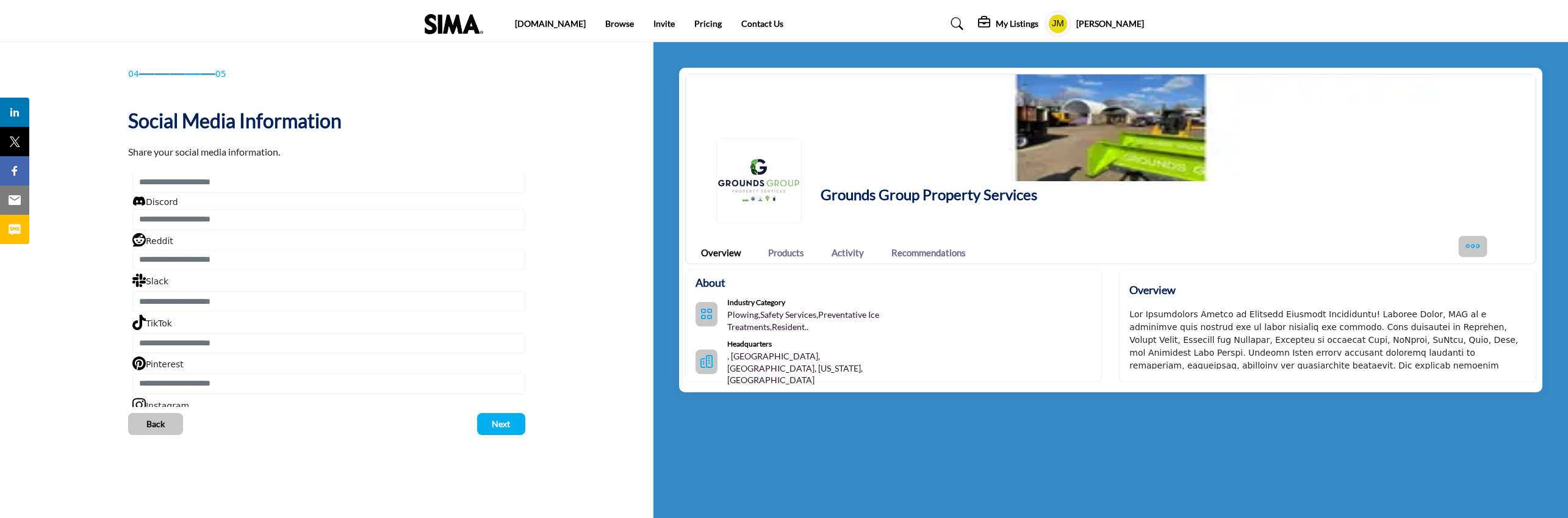
scroll to position [218, 0]
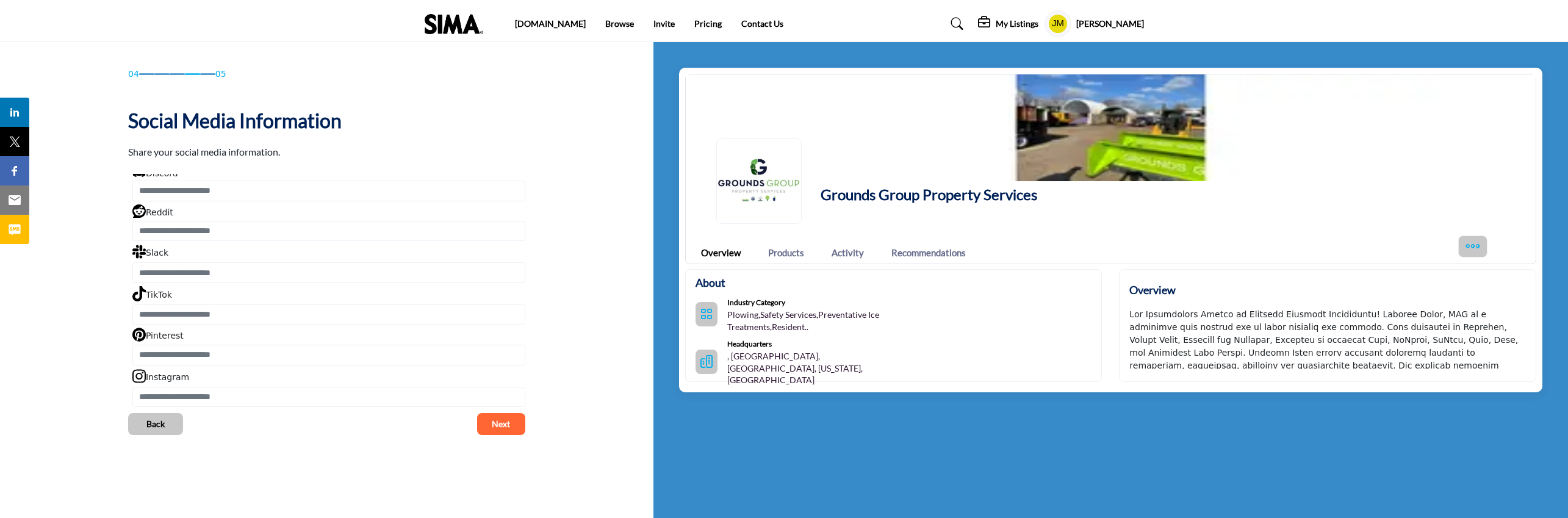
type input "**********"
drag, startPoint x: 498, startPoint y: 426, endPoint x: 365, endPoint y: 466, distance: 138.9
click at [365, 466] on div "04 05 Social Media Information Share your social media information. Back Next" at bounding box center [327, 279] width 654 height 475
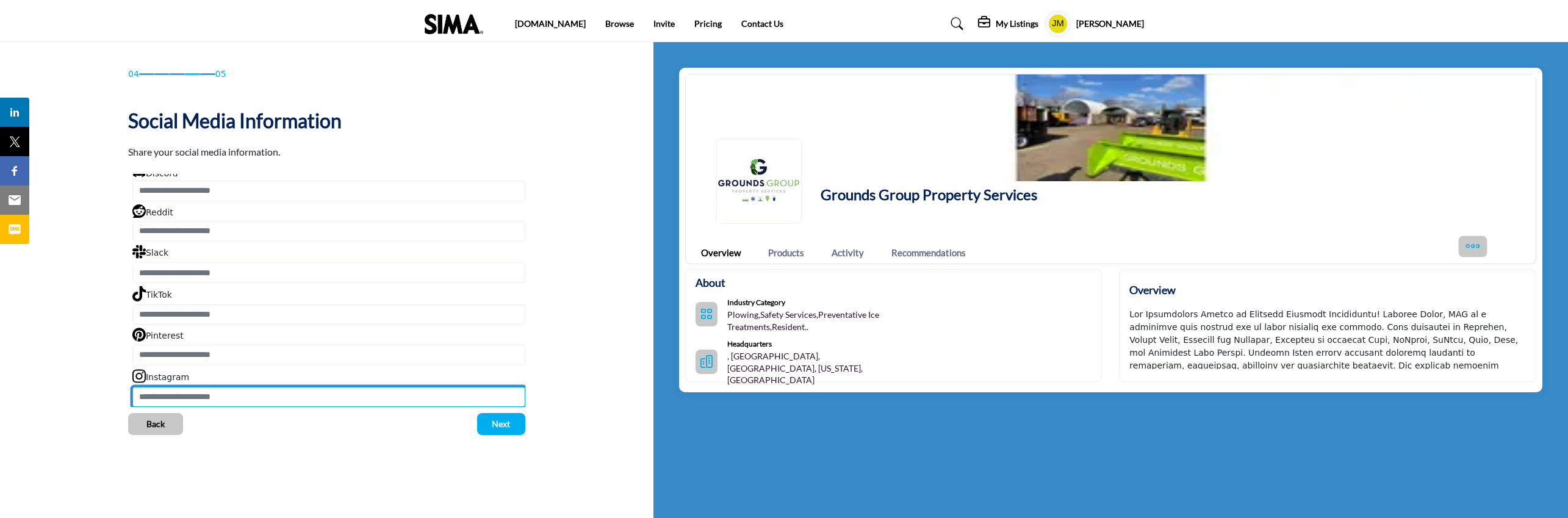
click at [198, 401] on input "Enter Instagram" at bounding box center [329, 396] width 393 height 20
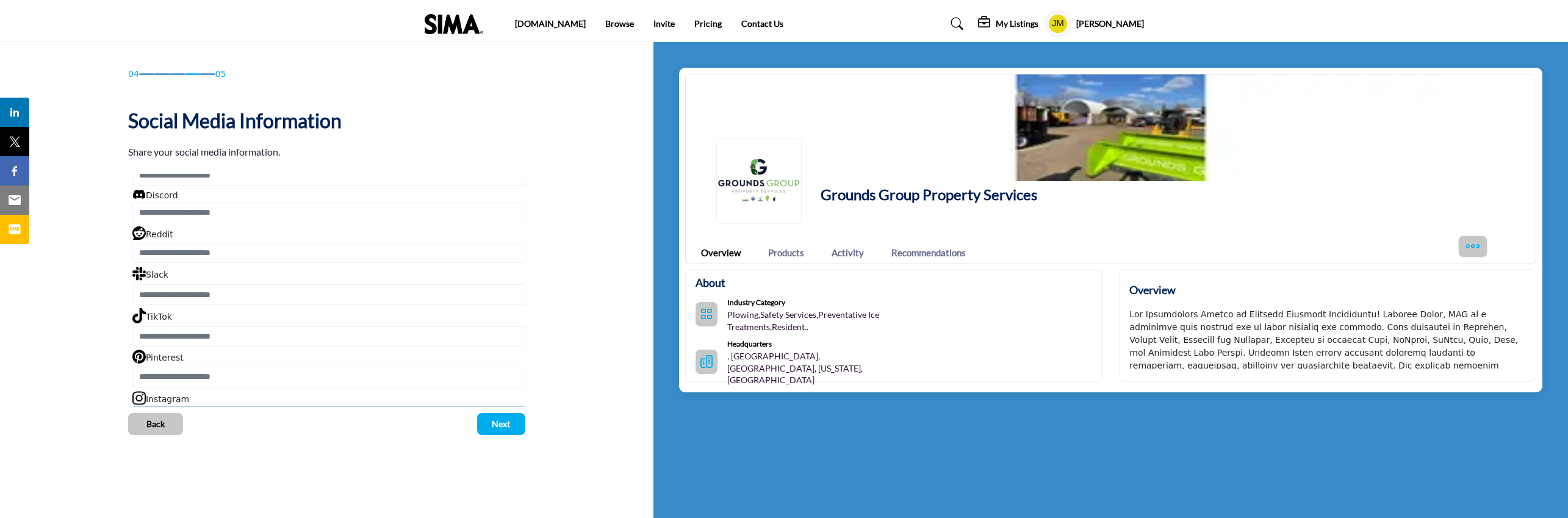
scroll to position [198, 0]
click at [510, 427] on span "Next" at bounding box center [501, 425] width 19 height 12
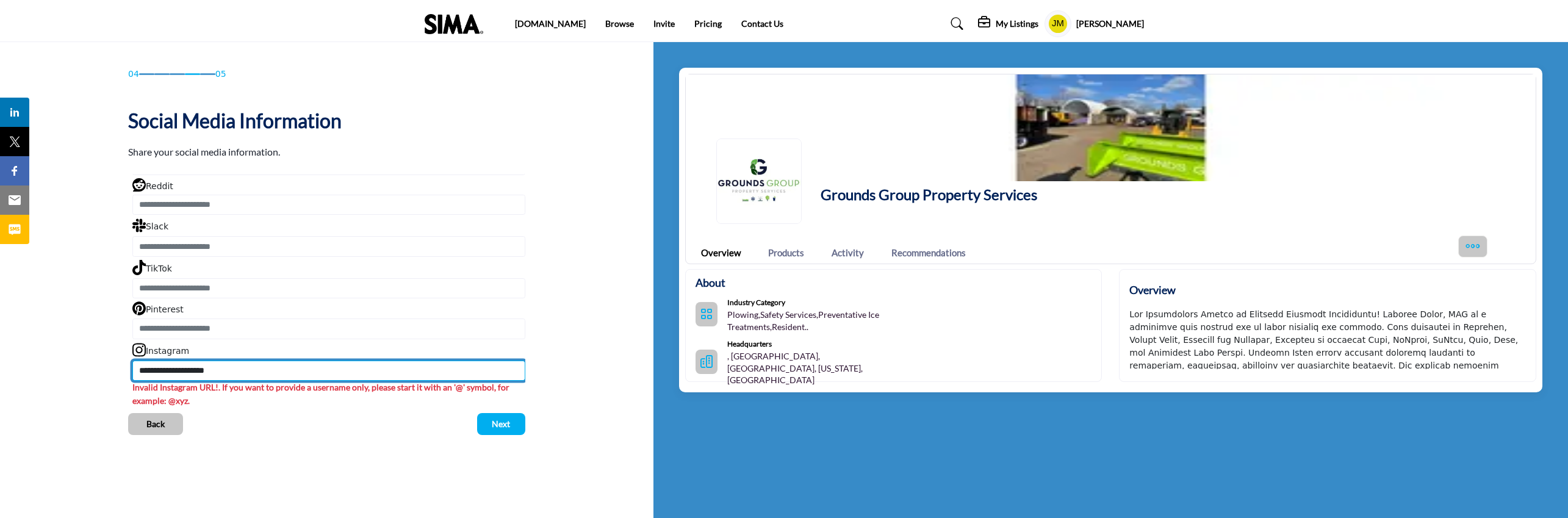
drag, startPoint x: 167, startPoint y: 373, endPoint x: 133, endPoint y: 373, distance: 34.0
click at [133, 373] on input "**********" at bounding box center [329, 371] width 393 height 20
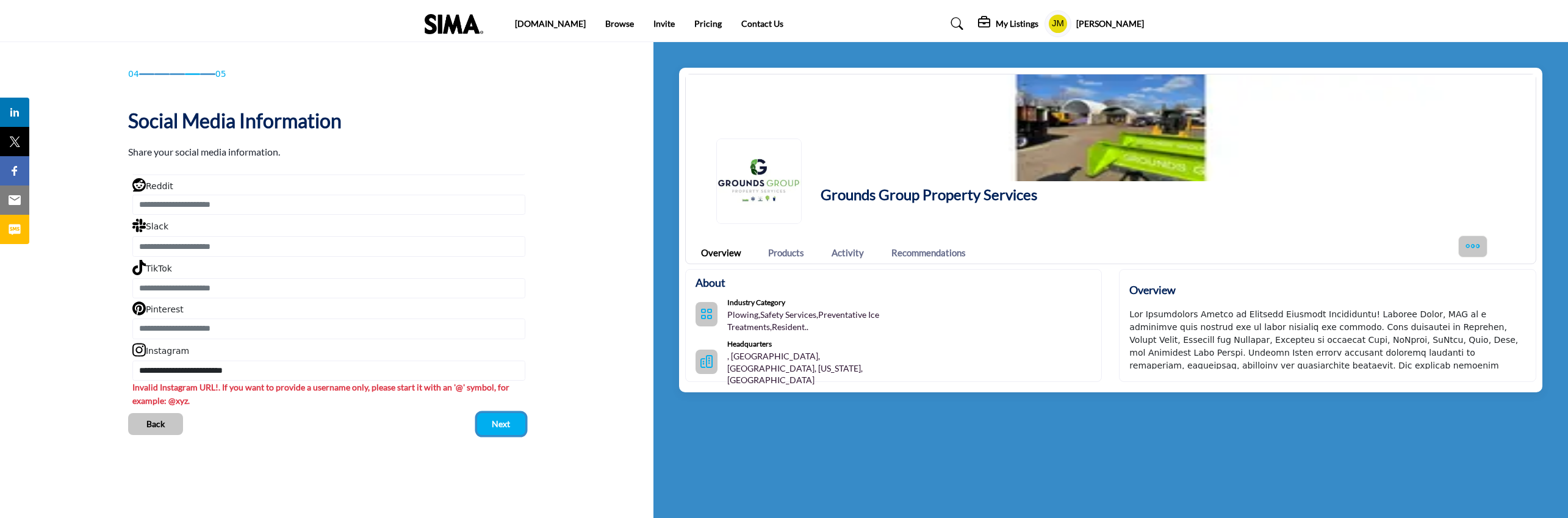
drag, startPoint x: 500, startPoint y: 424, endPoint x: 515, endPoint y: 426, distance: 15.1
click at [500, 424] on span "Next" at bounding box center [501, 425] width 19 height 12
type input "**********"
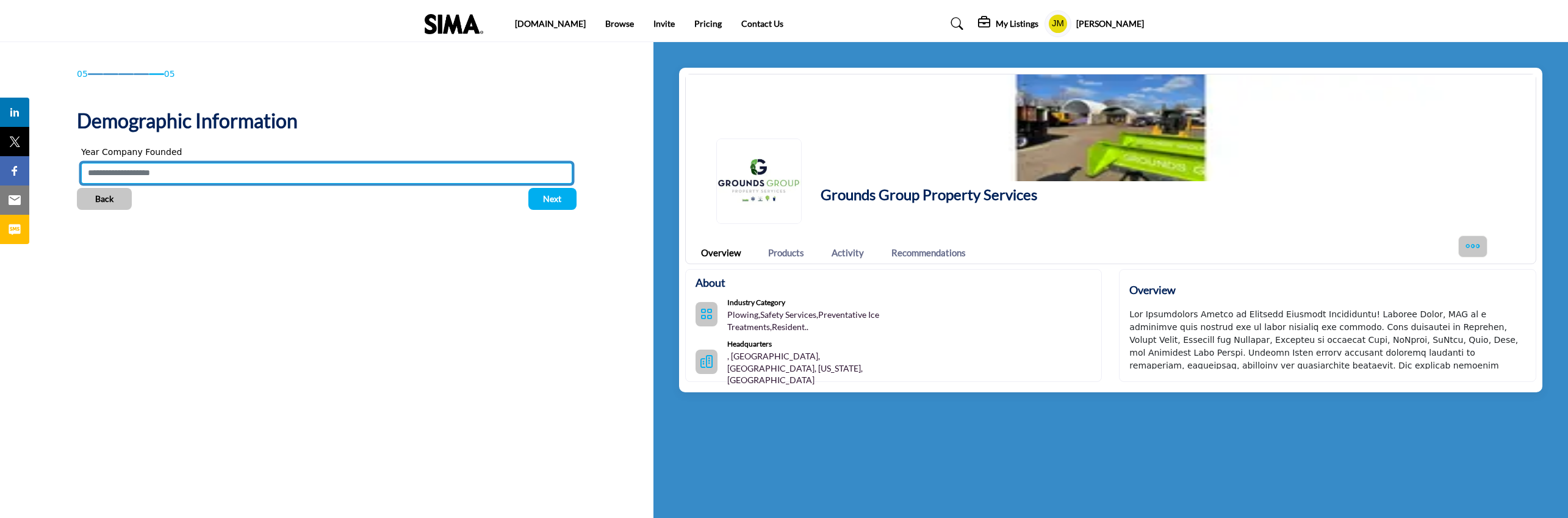
click at [265, 169] on input "Year Company Founded" at bounding box center [326, 172] width 491 height 20
type input "****"
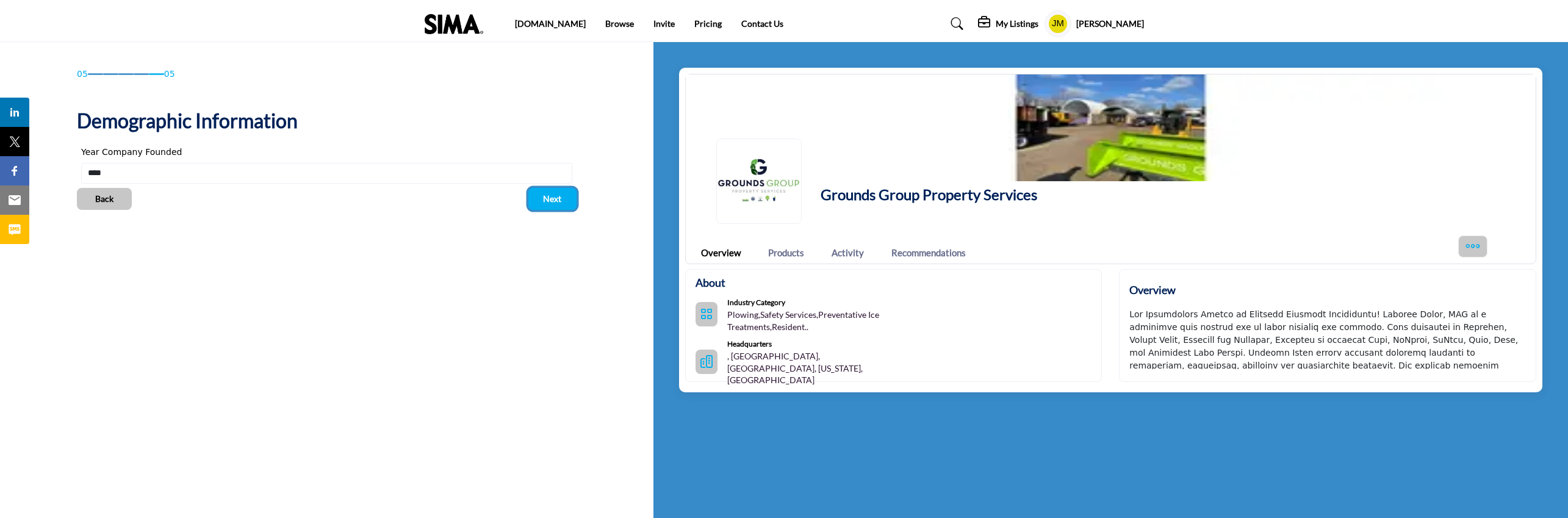
click at [550, 208] on button "Next" at bounding box center [553, 199] width 48 height 22
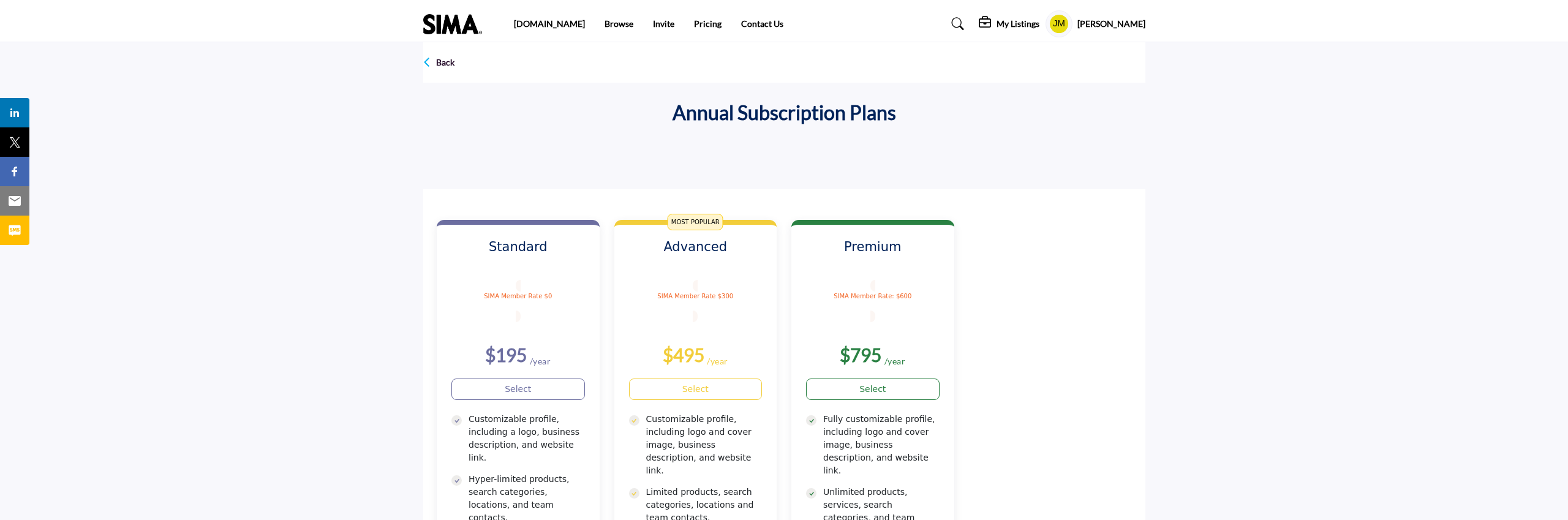
click at [1009, 23] on h5 "My Listings" at bounding box center [1019, 24] width 43 height 11
click at [961, 120] on h6 "Grounds Group ... Draft" at bounding box center [988, 116] width 104 height 12
click at [1008, 21] on h5 "My Listings" at bounding box center [1019, 24] width 43 height 11
click at [915, 120] on icon "Link for company listing with specific URL" at bounding box center [918, 122] width 12 height 11
click at [436, 61] on p "Back" at bounding box center [445, 62] width 19 height 12
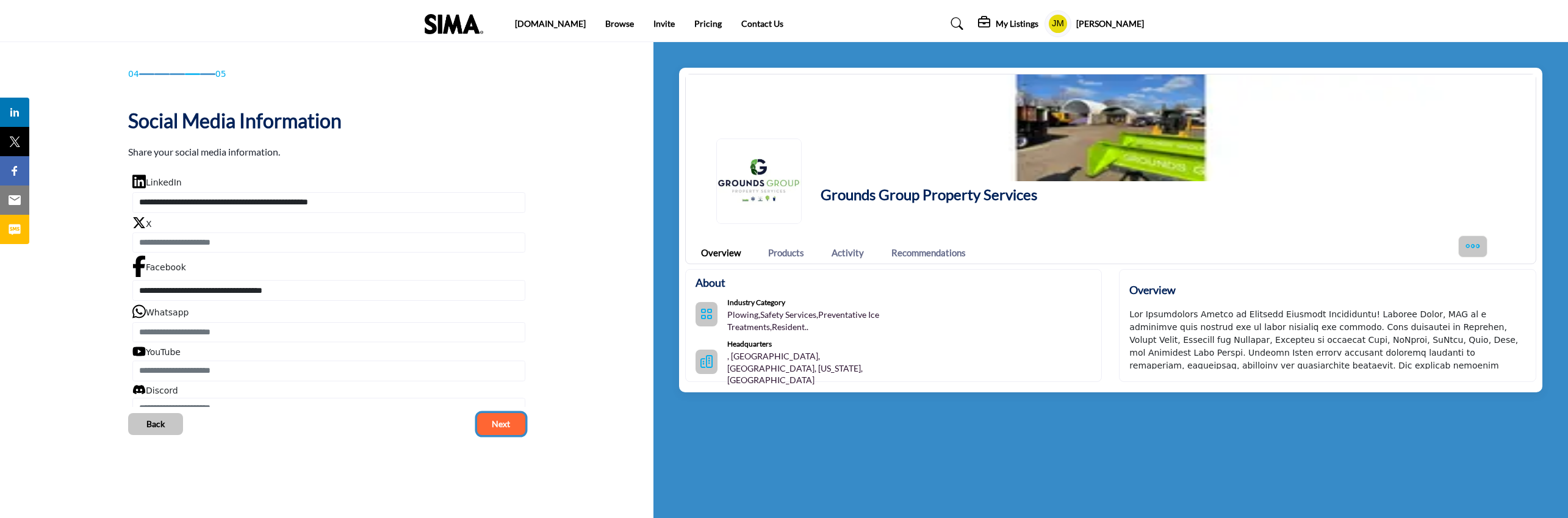
click at [497, 425] on span "Next" at bounding box center [501, 425] width 19 height 12
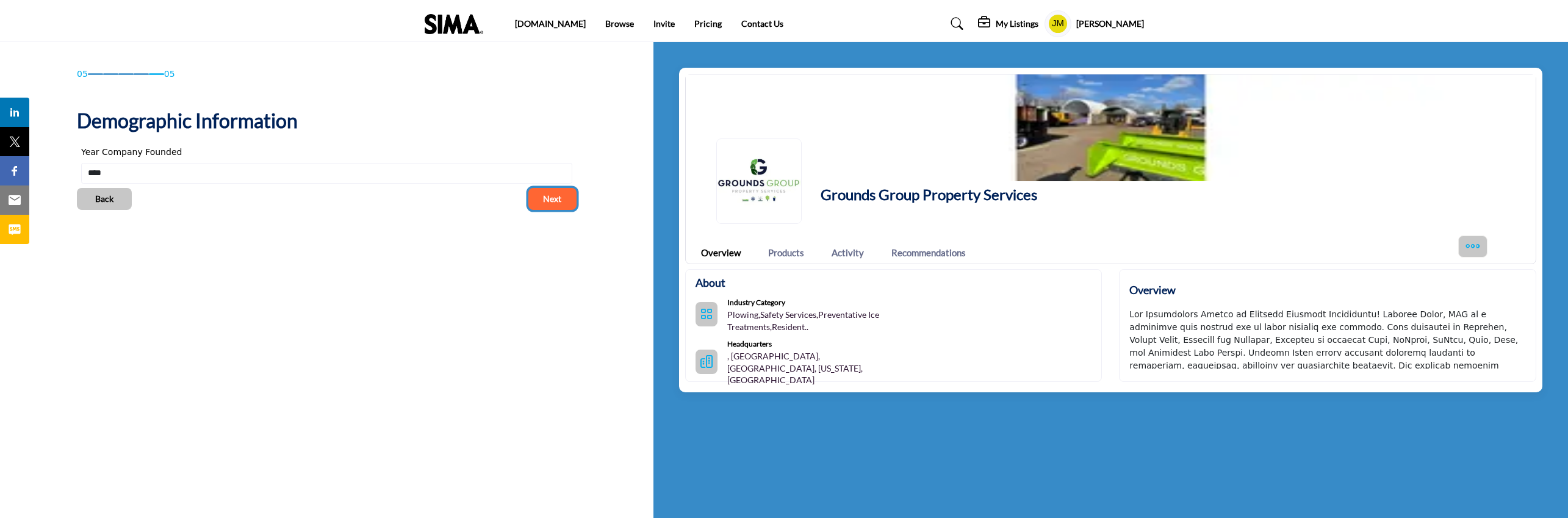
click at [549, 196] on span "Next" at bounding box center [552, 199] width 19 height 12
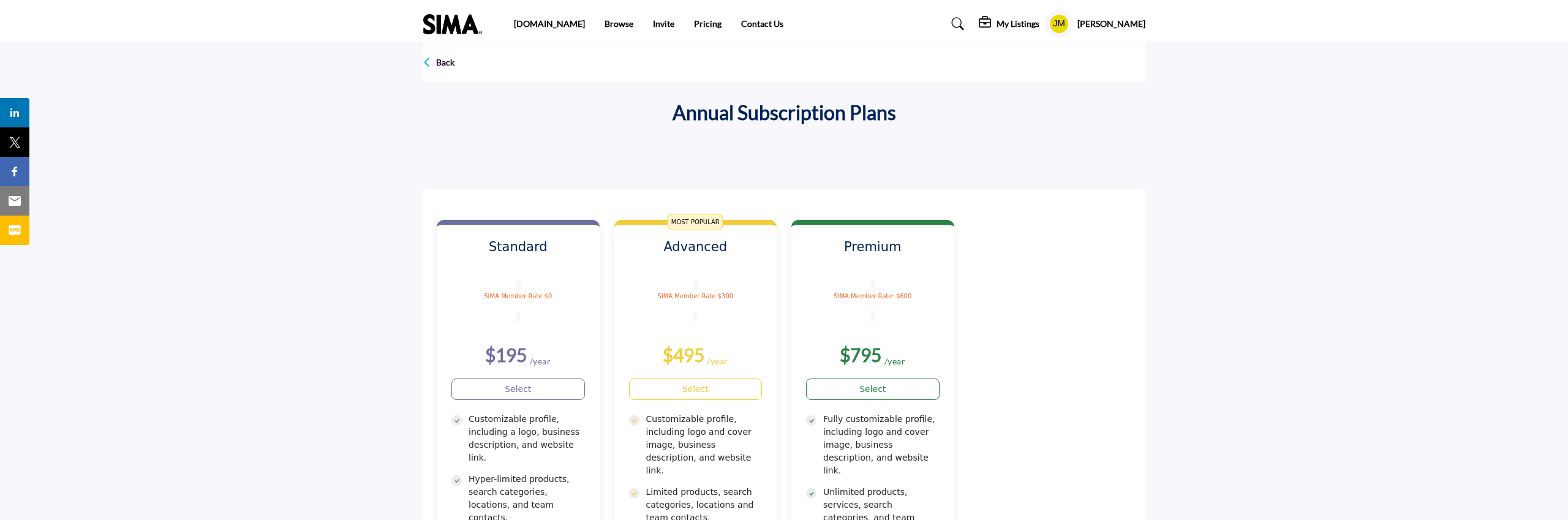
click at [1052, 24] on profile-featured-6fc0dd62-2ec2-454b-b798-a5ed53f11455 "Show hide supplier dropdown" at bounding box center [1060, 24] width 27 height 27
click at [1098, 62] on span "My Profile" at bounding box center [1102, 65] width 42 height 14
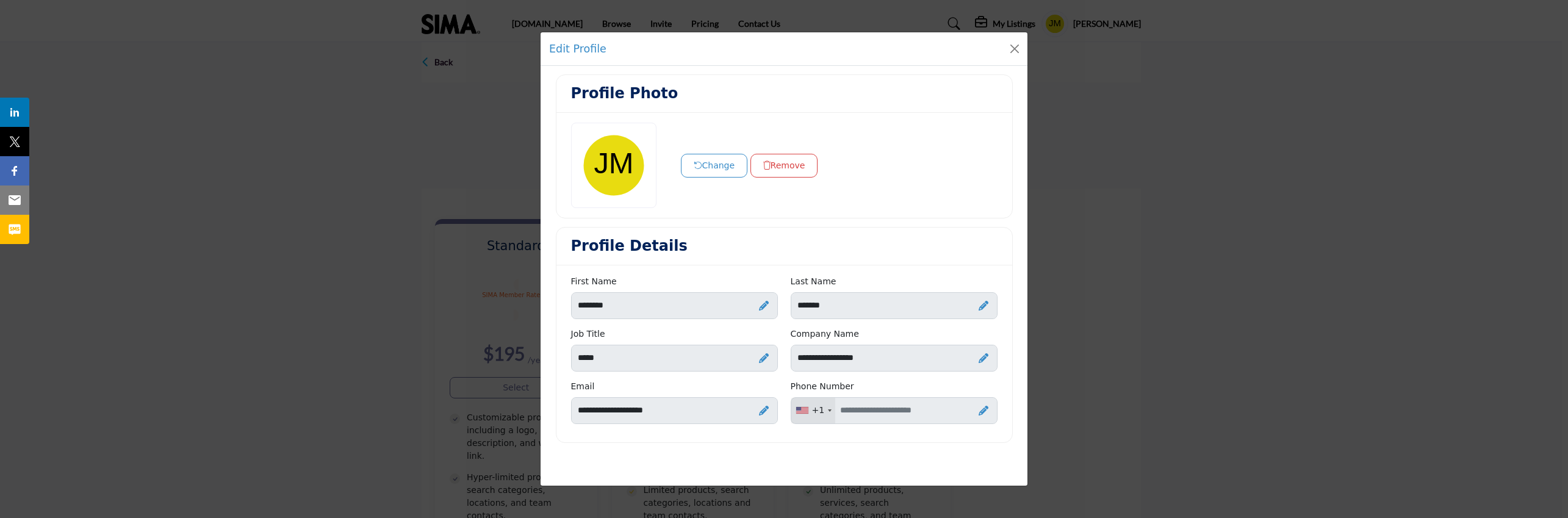
click at [987, 414] on icon at bounding box center [983, 410] width 10 height 10
click at [922, 410] on input "Enter your Phone Number" at bounding box center [894, 410] width 207 height 27
type input "**********"
click at [963, 412] on icon at bounding box center [965, 412] width 11 height 12
click at [1011, 49] on button "Close" at bounding box center [1015, 48] width 17 height 17
